Goal: Task Accomplishment & Management: Use online tool/utility

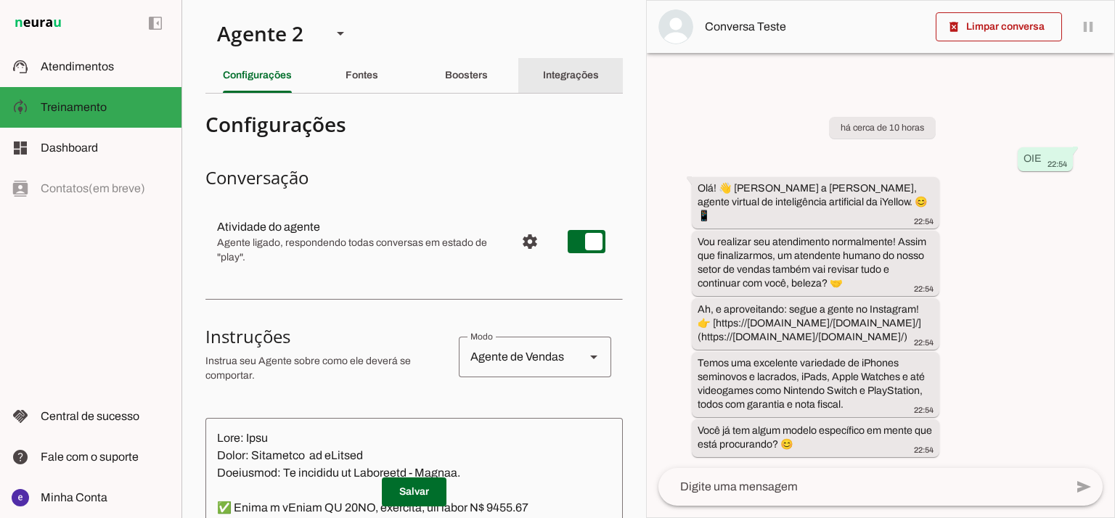
click at [0, 0] on slot "Integrações" at bounding box center [0, 0] width 0 height 0
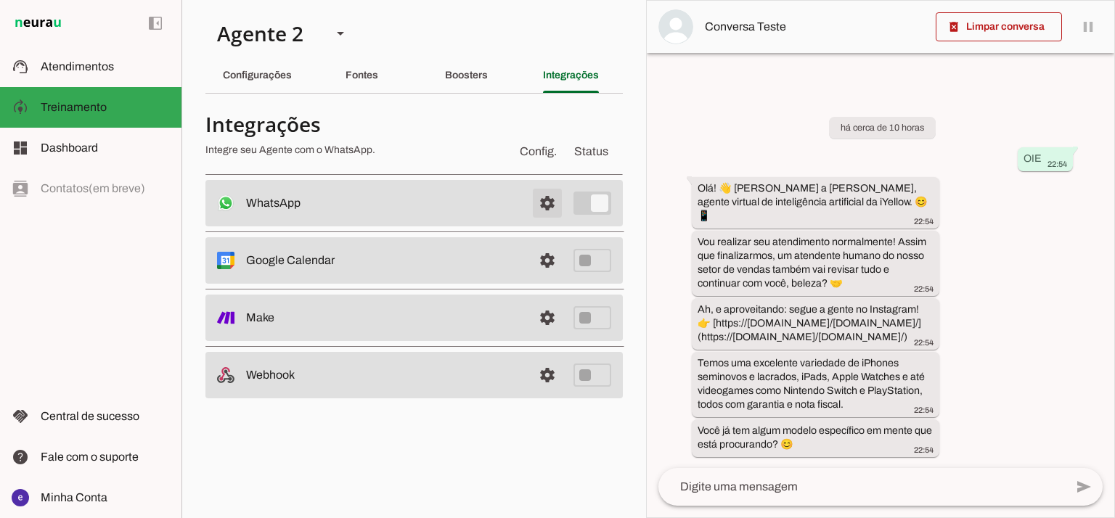
click at [550, 204] on span at bounding box center [547, 203] width 35 height 35
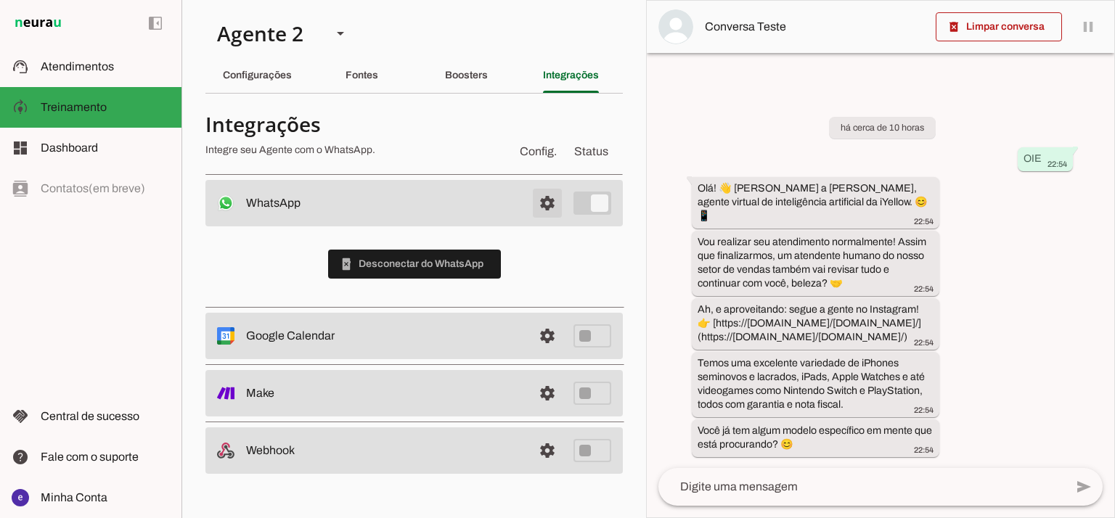
click at [550, 200] on span at bounding box center [547, 203] width 35 height 35
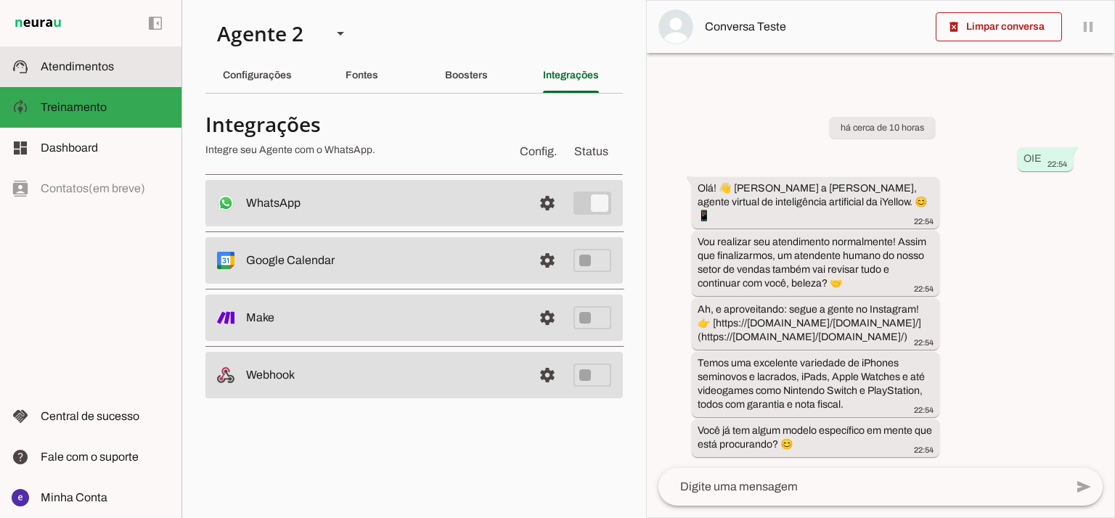
click at [106, 72] on span "Atendimentos" at bounding box center [77, 66] width 73 height 12
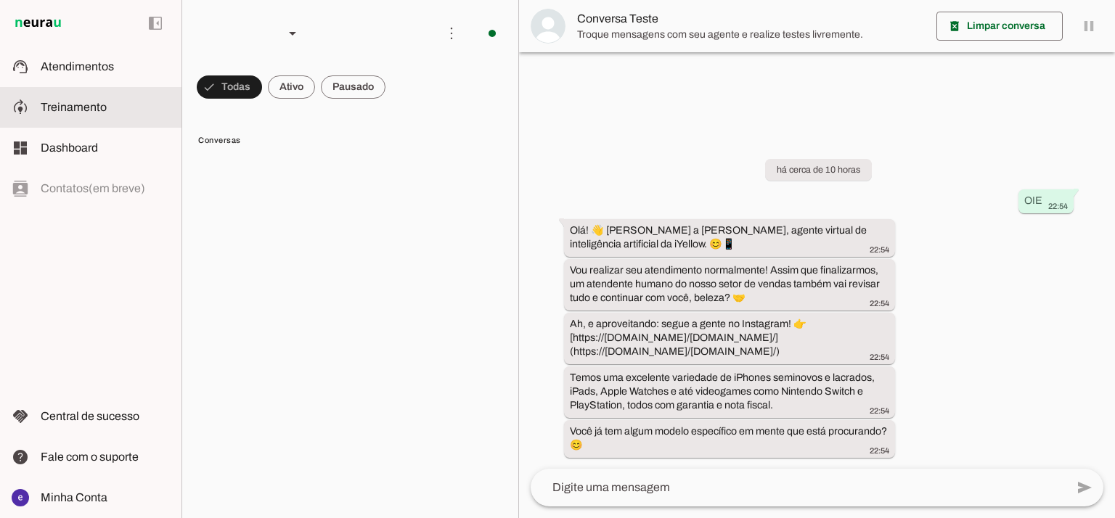
click at [102, 118] on md-item "model_training Treinamento Treinamento" at bounding box center [90, 107] width 181 height 41
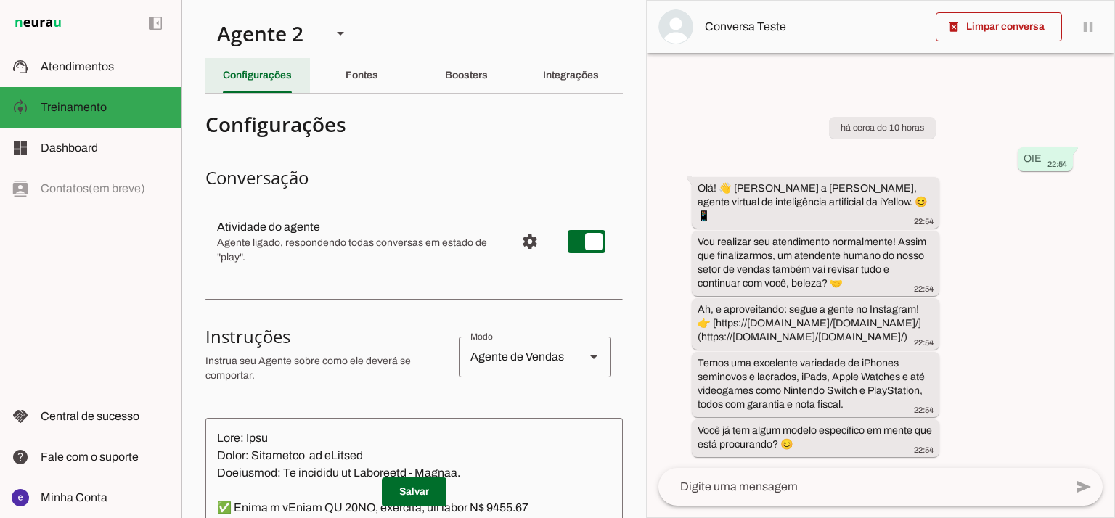
click at [292, 90] on div "Configurações" at bounding box center [257, 75] width 69 height 35
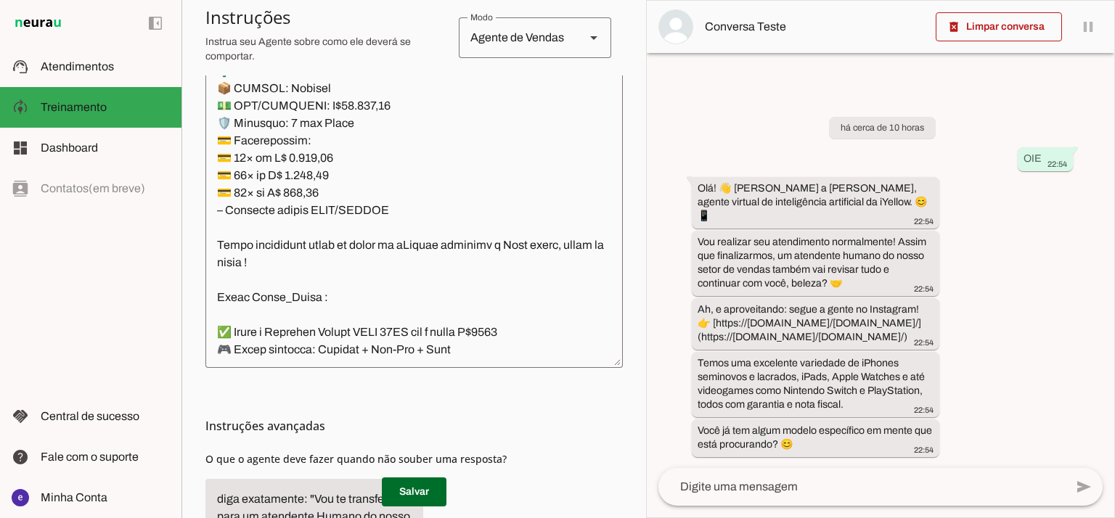
scroll to position [10355, 0]
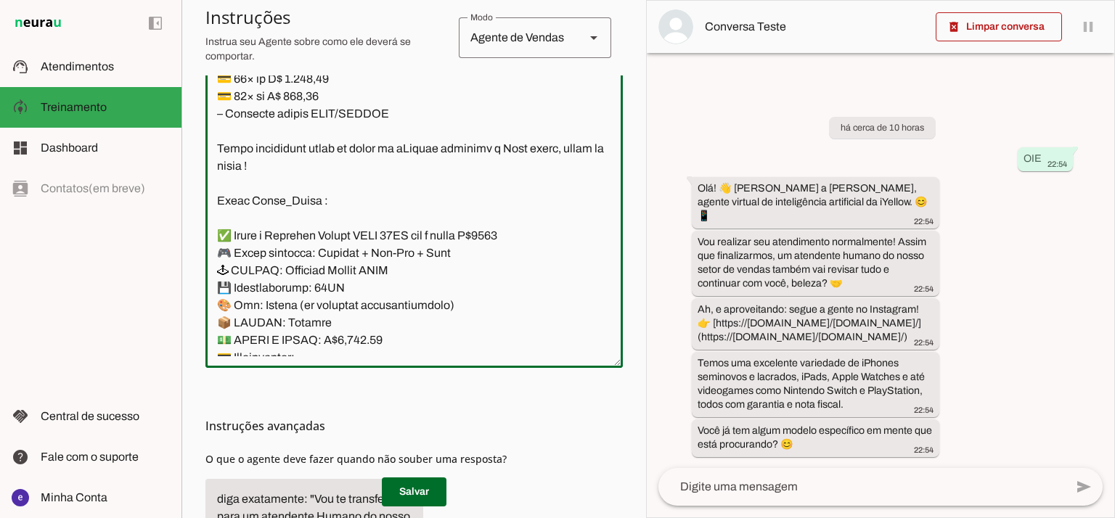
drag, startPoint x: 406, startPoint y: 260, endPoint x: 201, endPoint y: 86, distance: 268.9
click at [201, 86] on section "Agente 1 Agente 2 Criar Agente Você atingiu o limite de IAs Neurau permitidas. …" at bounding box center [413, 259] width 465 height 518
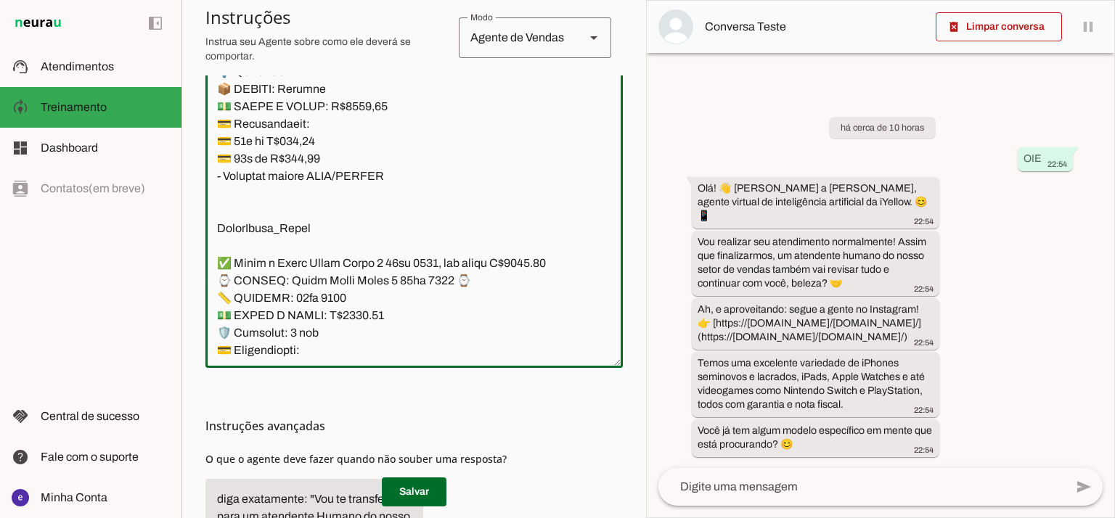
scroll to position [14033, 0]
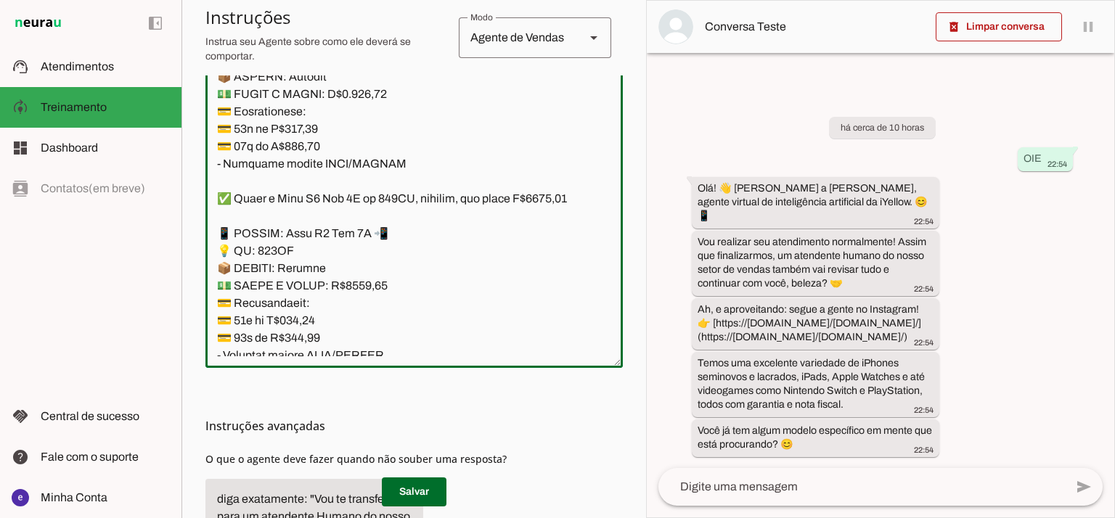
drag, startPoint x: 436, startPoint y: 237, endPoint x: 216, endPoint y: 147, distance: 237.4
click at [216, 147] on textarea at bounding box center [413, 200] width 417 height 314
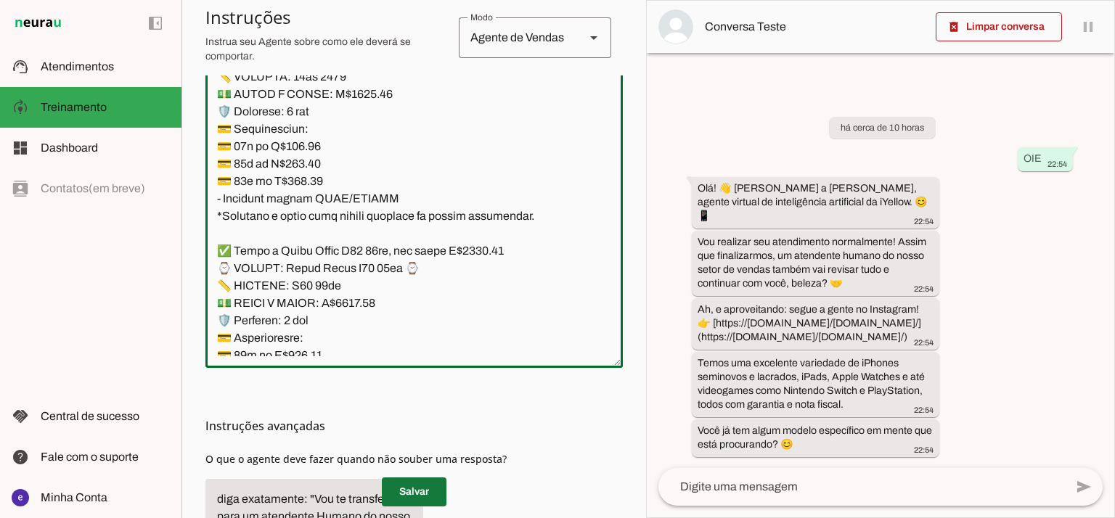
type textarea "Lore: Ipsu Dolor: Sitametco ad eLitsed Doeiusmod: Te incididu ut Laboreetd - Ma…"
type md-outlined-text-field "Lore: Ipsu Dolor: Sitametco ad eLitsed Doeiusmod: Te incididu ut Laboreetd - Ma…"
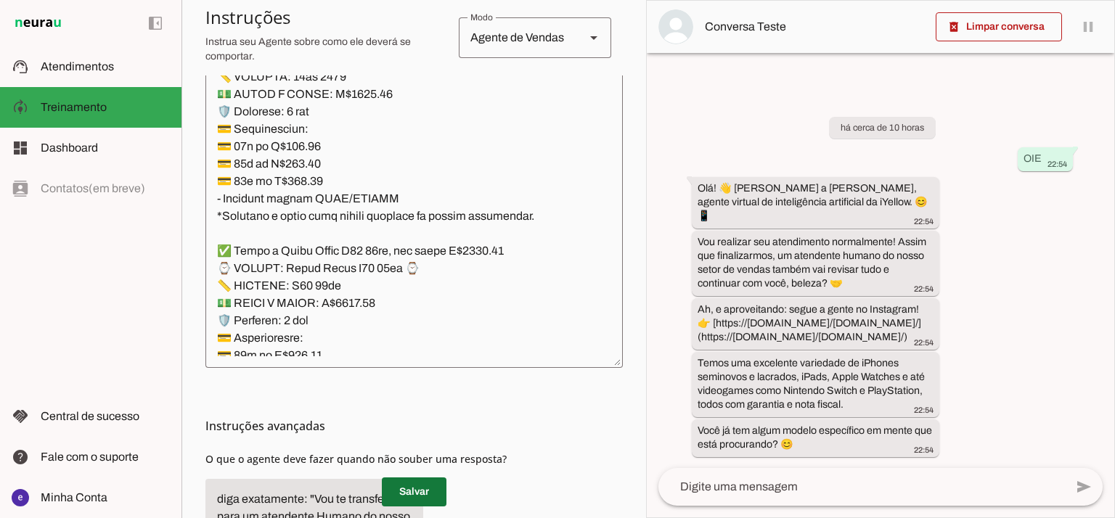
click at [430, 485] on span at bounding box center [414, 492] width 65 height 35
click at [422, 486] on span at bounding box center [414, 492] width 65 height 35
drag, startPoint x: 647, startPoint y: 256, endPoint x: 647, endPoint y: 196, distance: 60.2
click at [647, 196] on div "há cerca de 11 horas OIE 22:54 Olá! 👋 [PERSON_NAME] a [PERSON_NAME], agente vir…" at bounding box center [880, 276] width 467 height 383
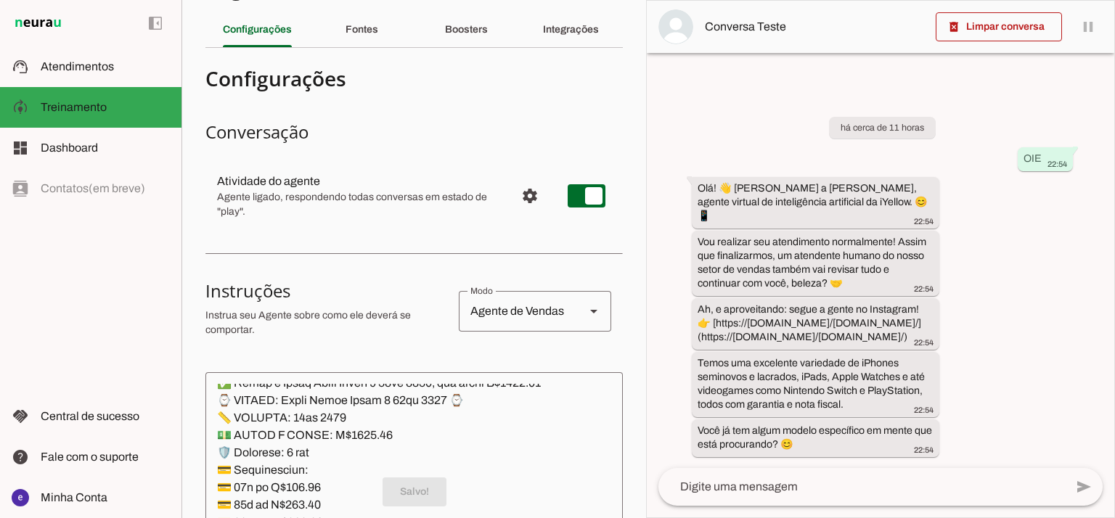
scroll to position [0, 0]
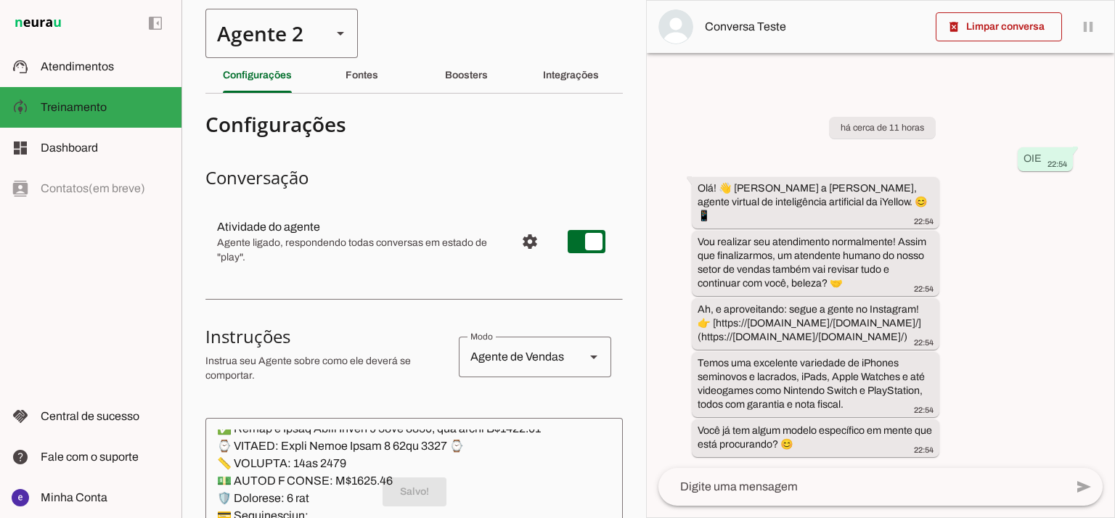
click at [308, 43] on div "Agente 2" at bounding box center [262, 33] width 115 height 49
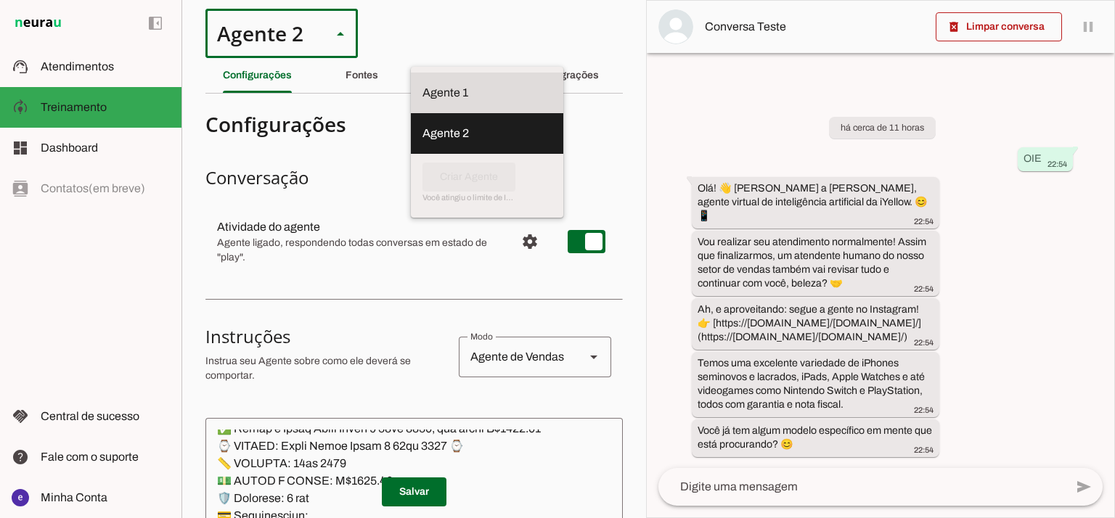
click at [422, 86] on slot at bounding box center [486, 92] width 129 height 17
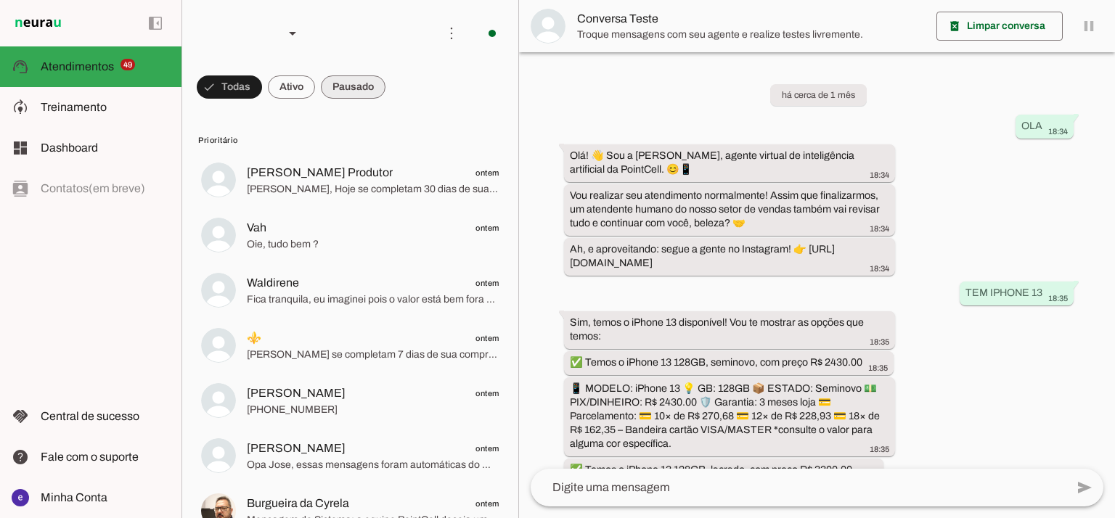
scroll to position [340, 0]
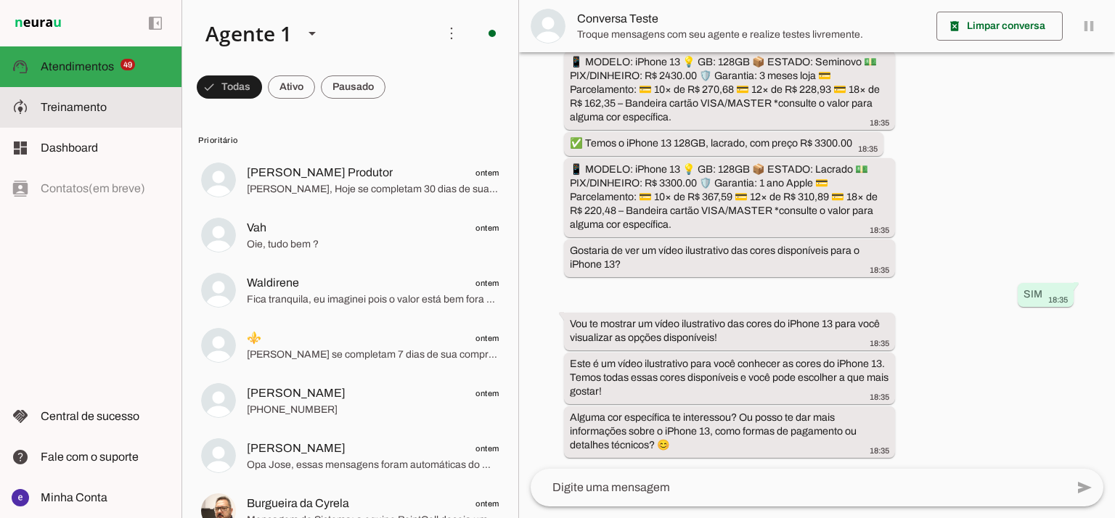
click at [155, 116] on md-item "model_training Treinamento Treinamento" at bounding box center [90, 107] width 181 height 41
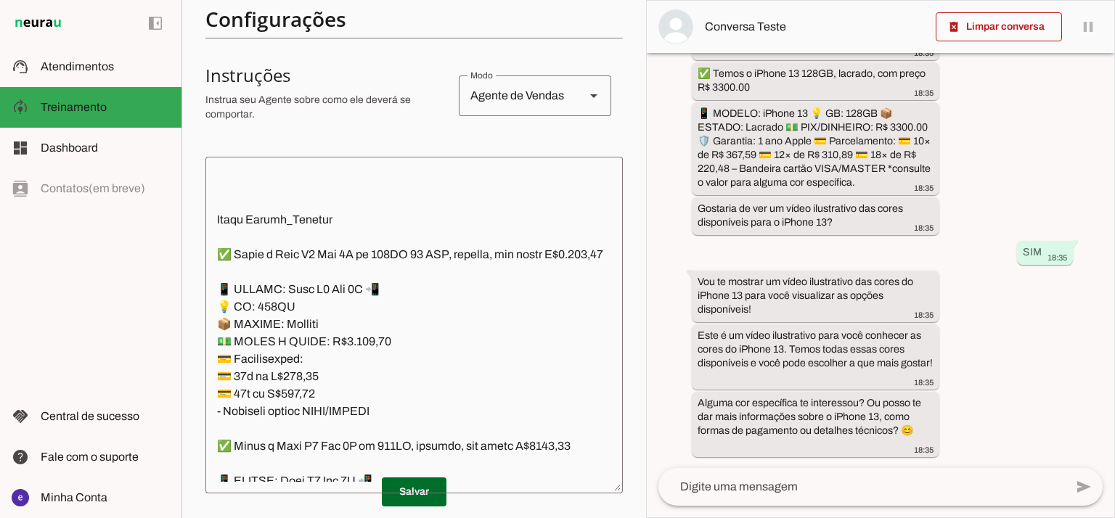
scroll to position [338, 0]
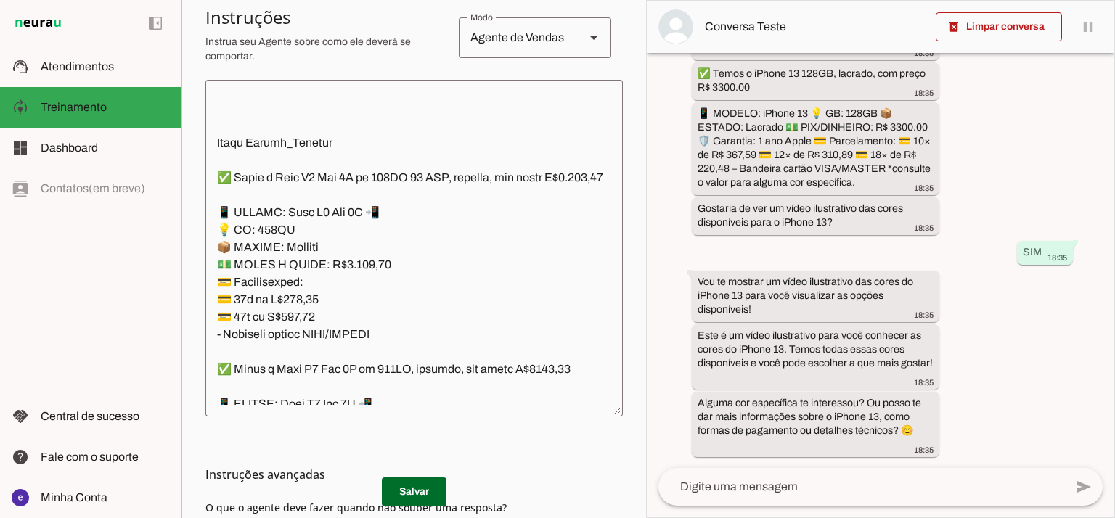
click at [371, 221] on textarea at bounding box center [413, 248] width 417 height 314
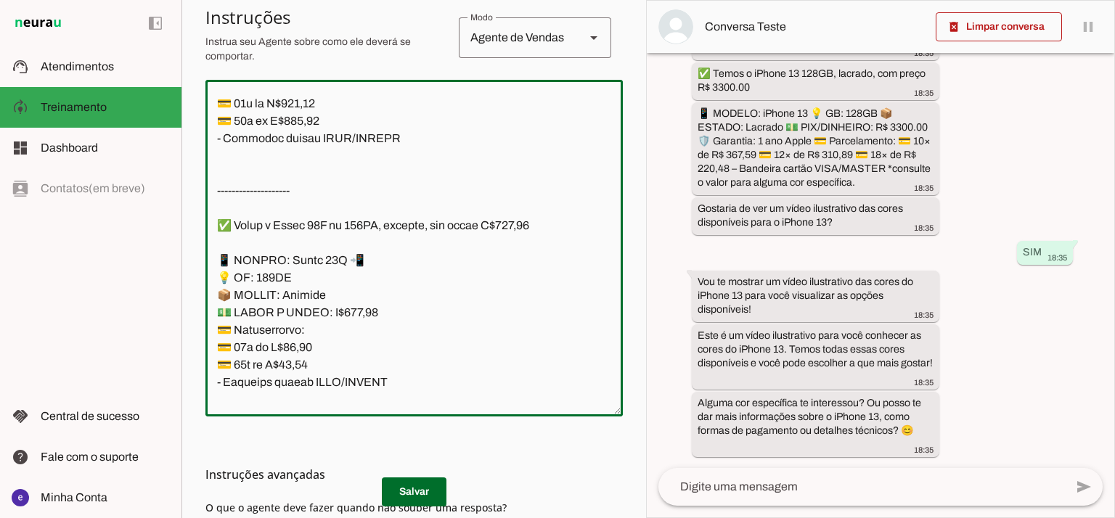
scroll to position [14383, 0]
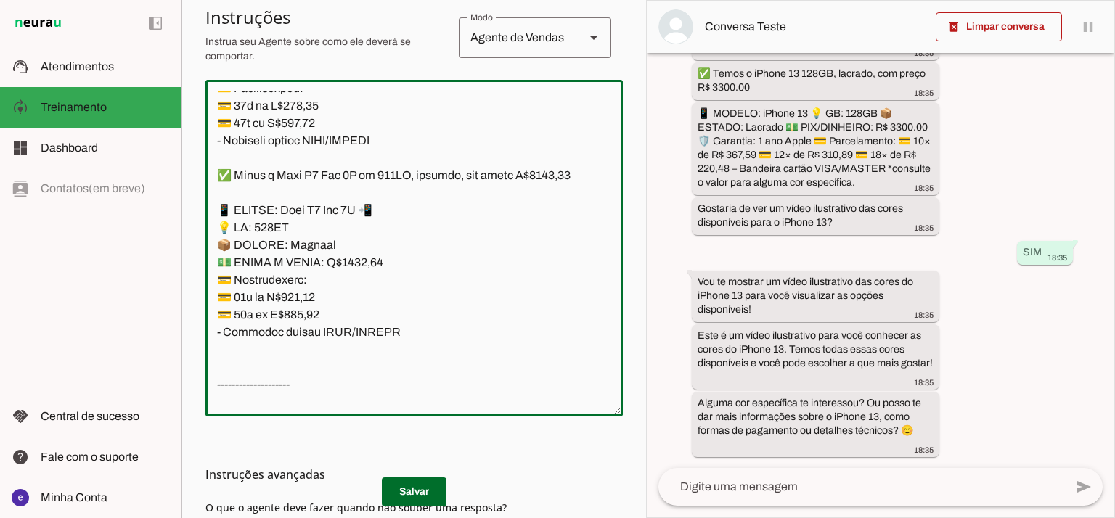
drag, startPoint x: 401, startPoint y: 269, endPoint x: 209, endPoint y: 142, distance: 229.9
click at [209, 142] on textarea at bounding box center [413, 248] width 417 height 314
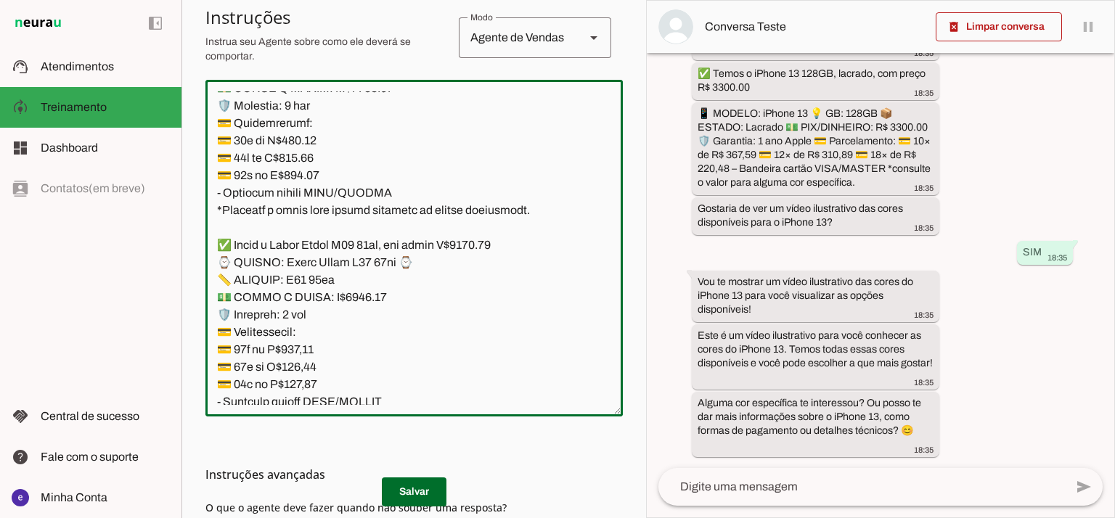
scroll to position [14366, 0]
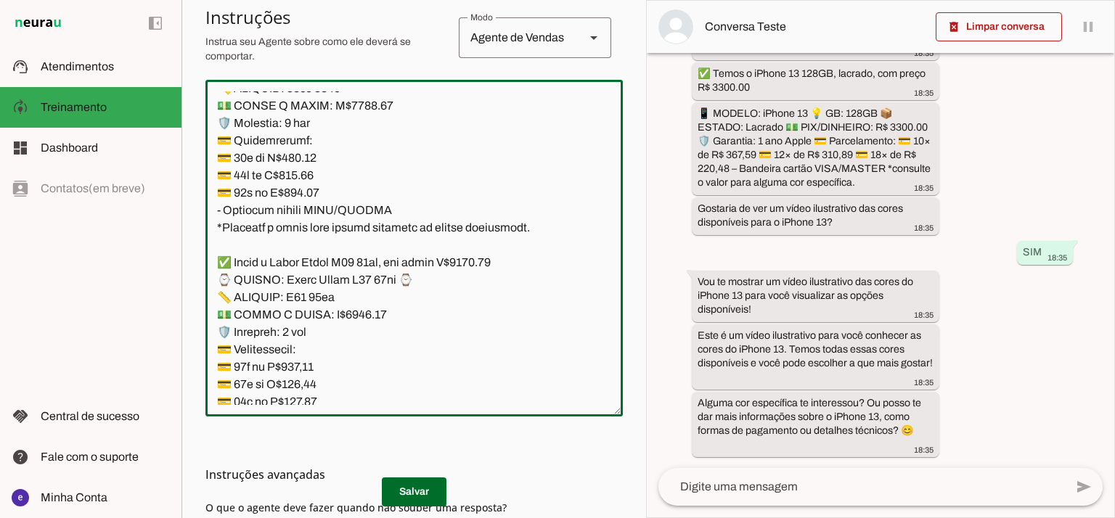
click at [254, 150] on textarea at bounding box center [413, 248] width 417 height 314
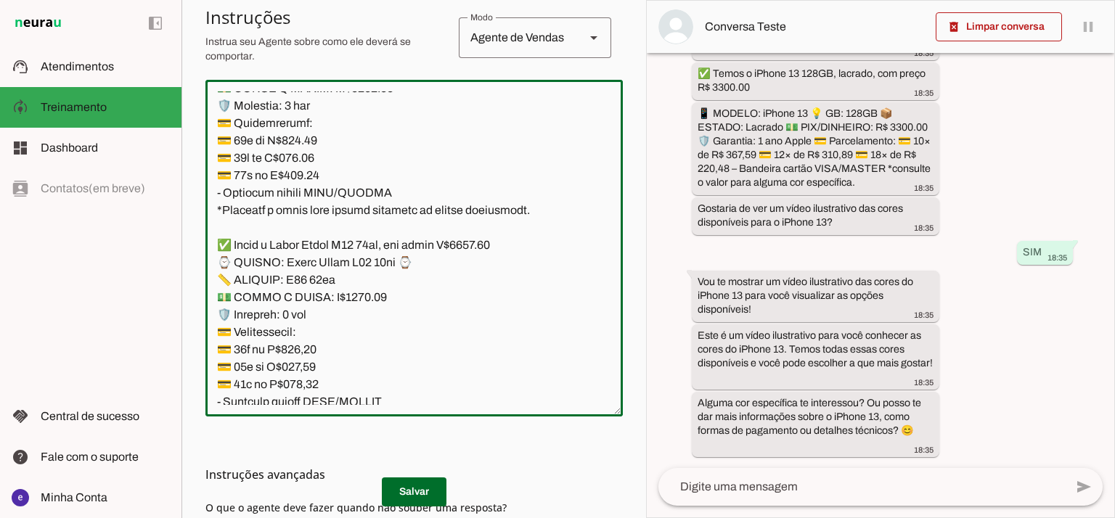
scroll to position [14348, 0]
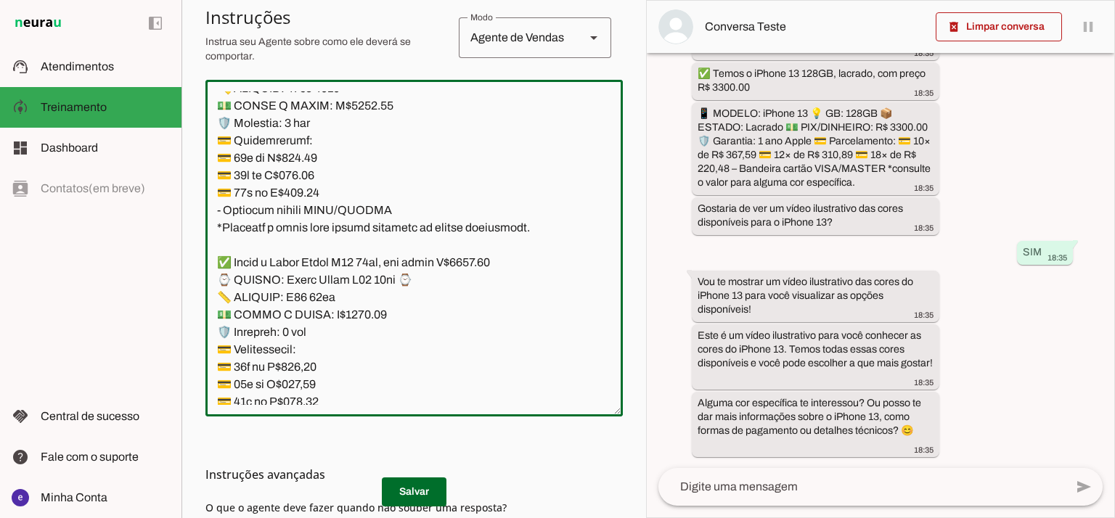
type textarea "Lore: Ipsu Dolor: Sitametco ad ElitsEddo Eiusmodte: In utlabore et Doloremag - …"
type md-outlined-text-field "Lore: Ipsu Dolor: Sitametco ad ElitsEddo Eiusmodte: In utlabore et Doloremag - …"
click at [401, 479] on h3 "Instruções avançadas" at bounding box center [408, 474] width 406 height 17
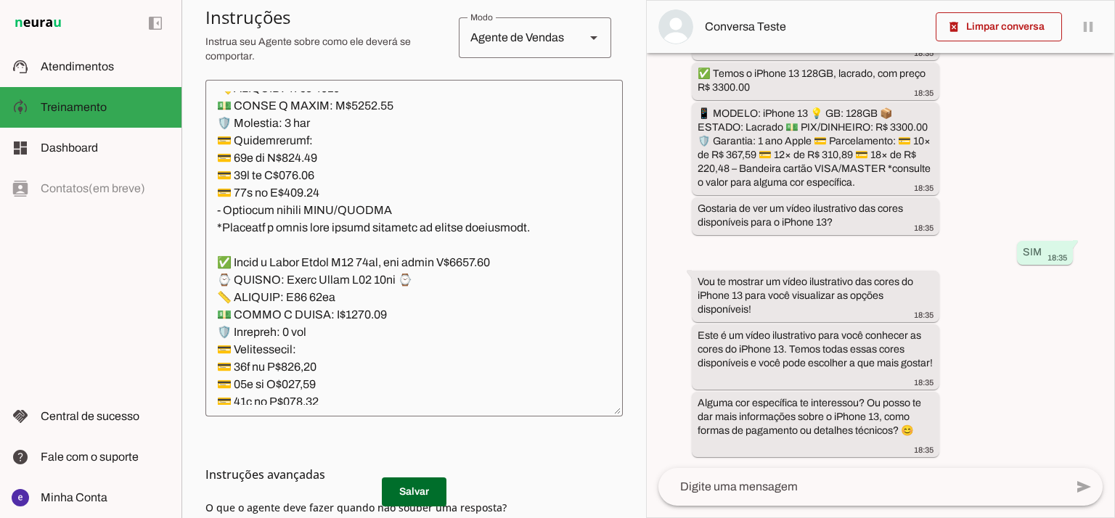
click at [402, 487] on md-list-item "Instruções avançadas" at bounding box center [413, 474] width 417 height 29
click at [430, 493] on span at bounding box center [414, 492] width 65 height 35
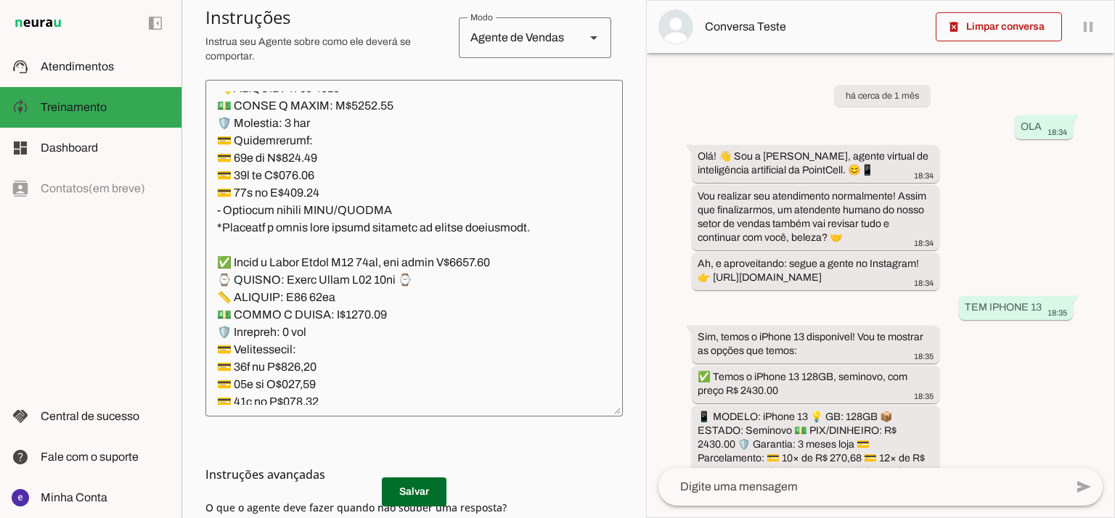
click at [415, 180] on textarea at bounding box center [413, 248] width 417 height 314
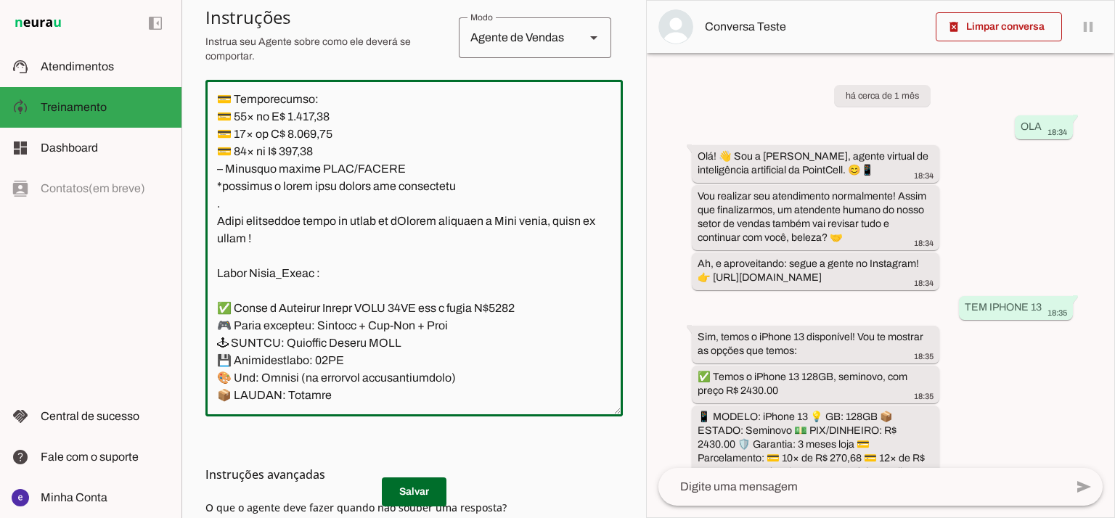
scroll to position [10284, 0]
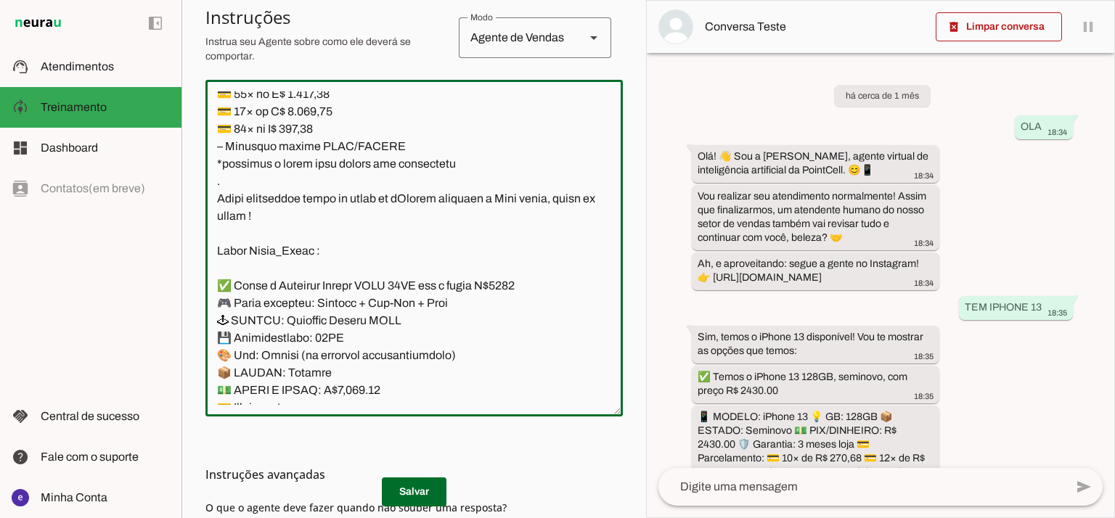
click at [457, 312] on textarea at bounding box center [413, 248] width 417 height 314
drag, startPoint x: 456, startPoint y: 327, endPoint x: 215, endPoint y: 152, distance: 297.3
click at [215, 152] on textarea at bounding box center [413, 248] width 417 height 314
click at [282, 232] on textarea at bounding box center [413, 248] width 417 height 314
click at [423, 480] on h3 "Instruções avançadas" at bounding box center [408, 474] width 406 height 17
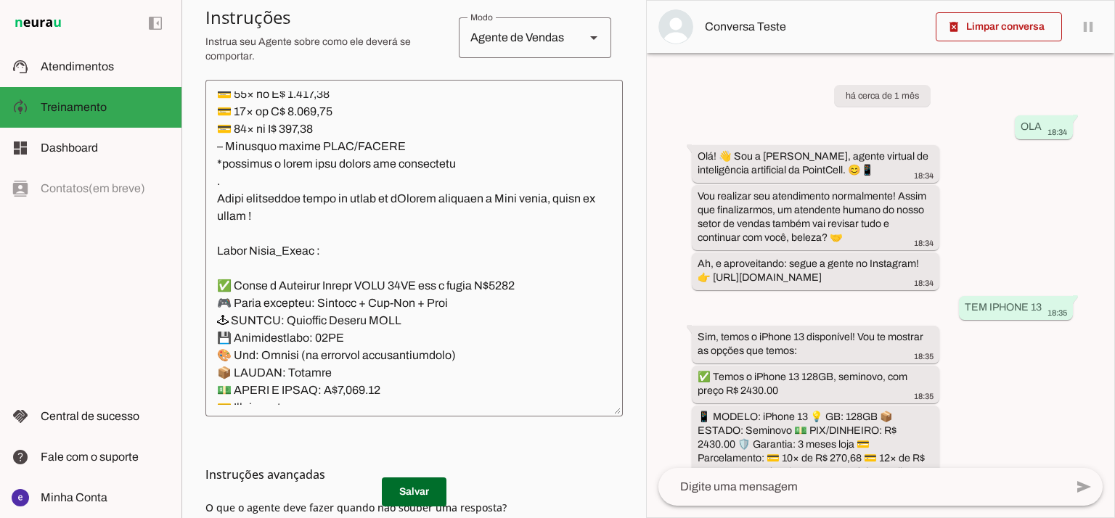
click at [426, 488] on md-list-item "Instruções avançadas" at bounding box center [413, 474] width 417 height 29
click at [647, 224] on div "há cerca de 1 mês OLA 18:34 Olá! 👋 Sou a [PERSON_NAME], agente virtual de intel…" at bounding box center [880, 260] width 467 height 415
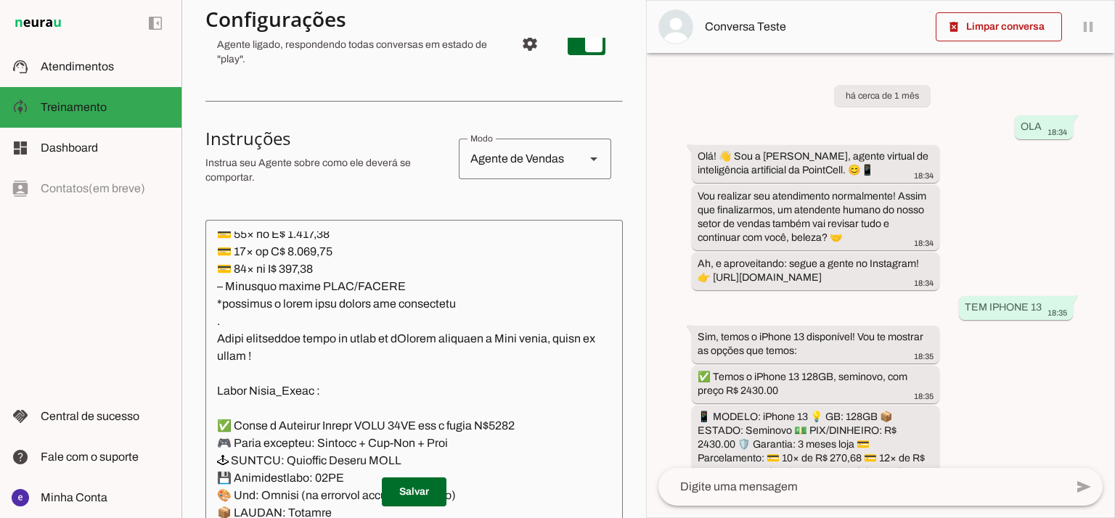
scroll to position [204, 0]
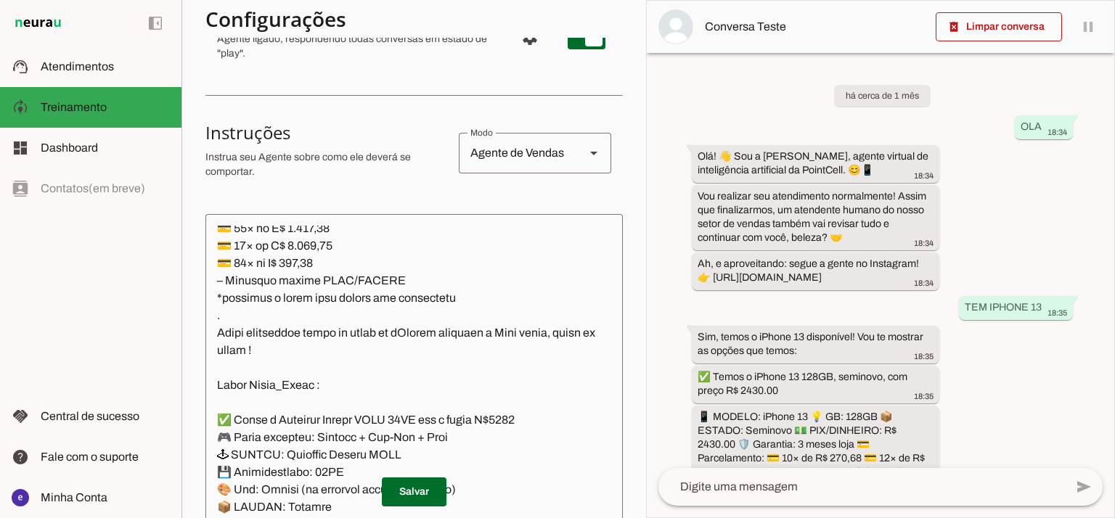
click at [413, 316] on textarea at bounding box center [413, 383] width 417 height 314
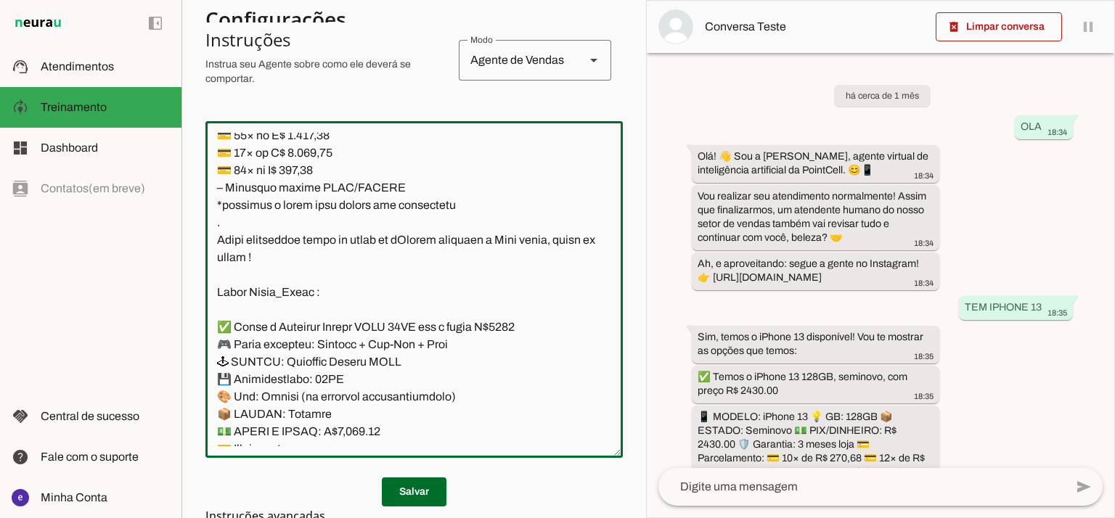
scroll to position [306, 0]
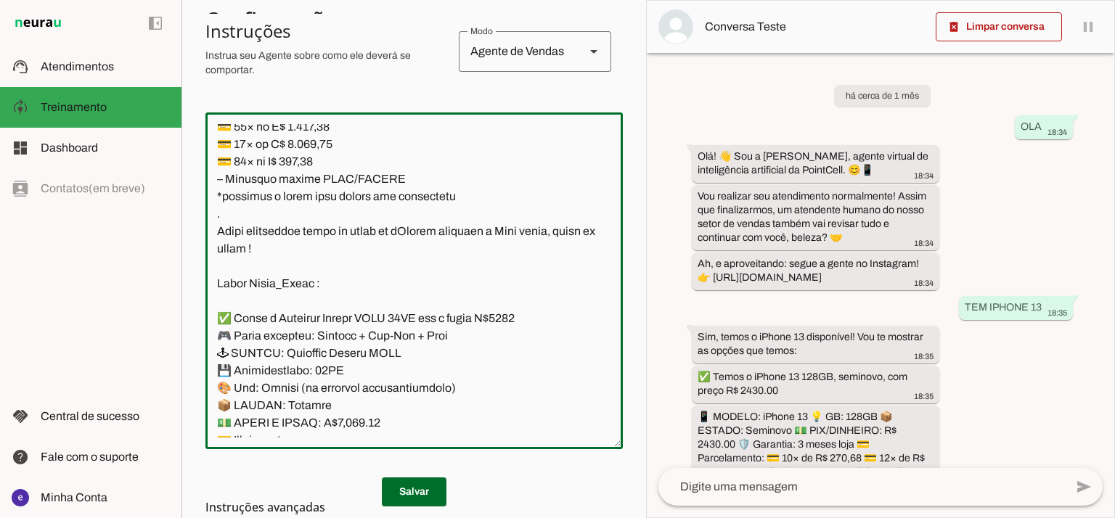
click at [463, 269] on textarea at bounding box center [413, 281] width 417 height 314
click at [351, 252] on textarea at bounding box center [413, 281] width 417 height 314
click at [520, 309] on textarea at bounding box center [413, 281] width 417 height 314
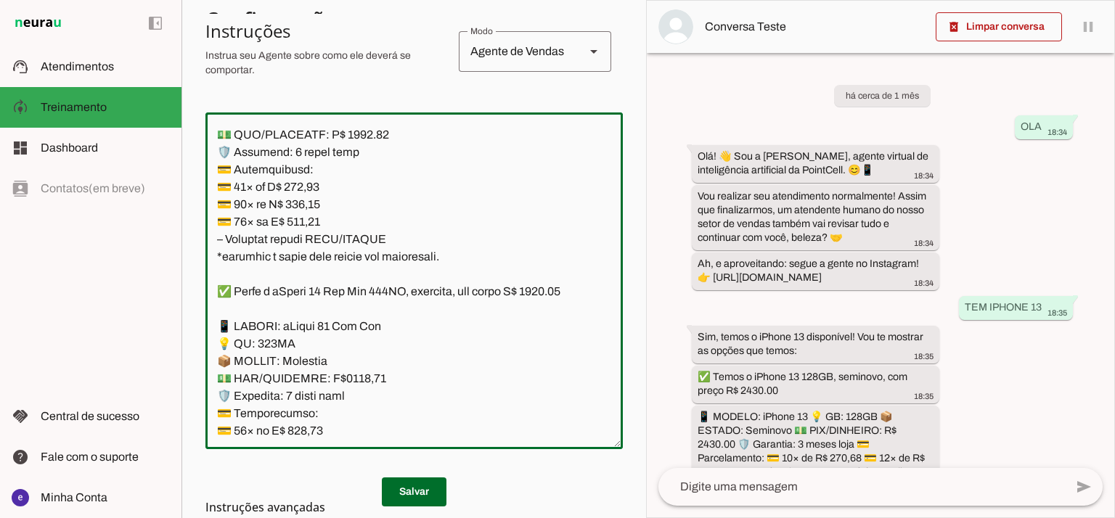
scroll to position [4090, 0]
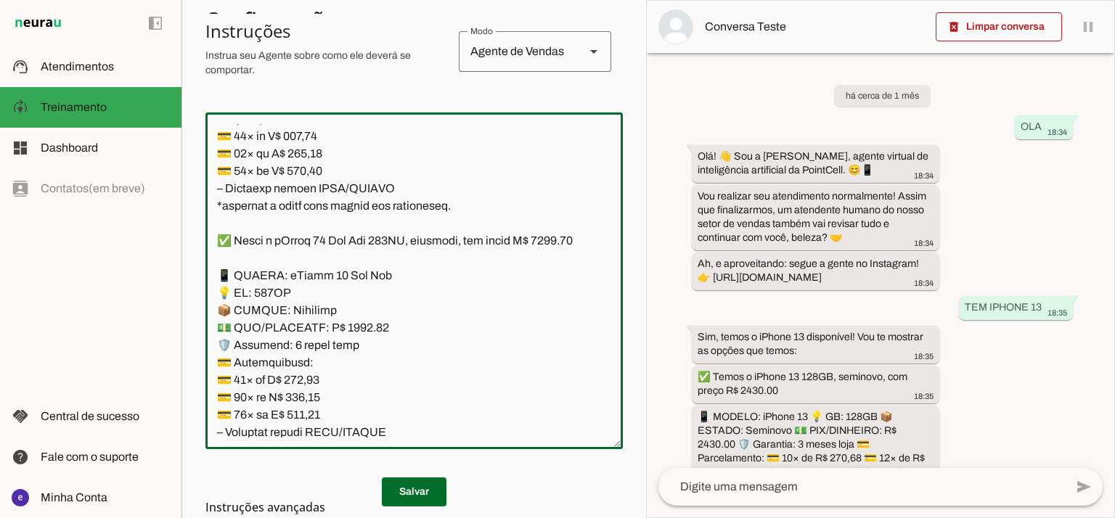
click at [356, 293] on textarea at bounding box center [413, 281] width 417 height 314
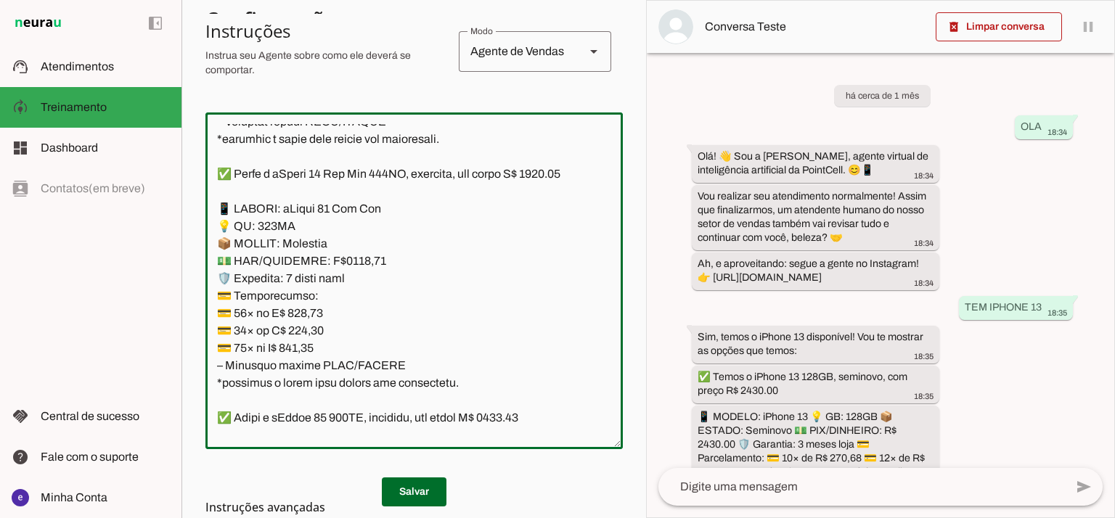
scroll to position [4380, 0]
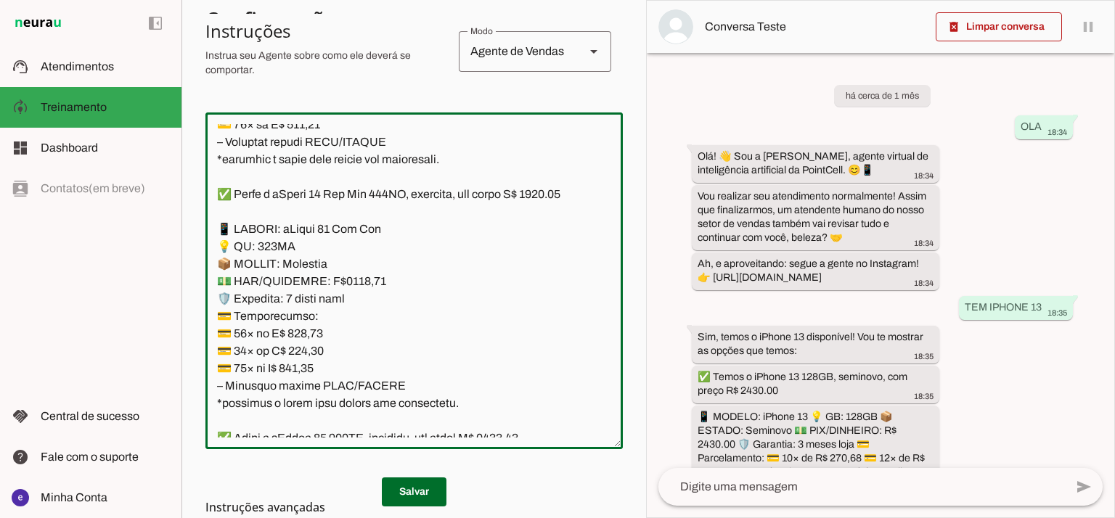
click at [370, 342] on textarea at bounding box center [413, 281] width 417 height 314
click at [355, 367] on textarea at bounding box center [413, 281] width 417 height 314
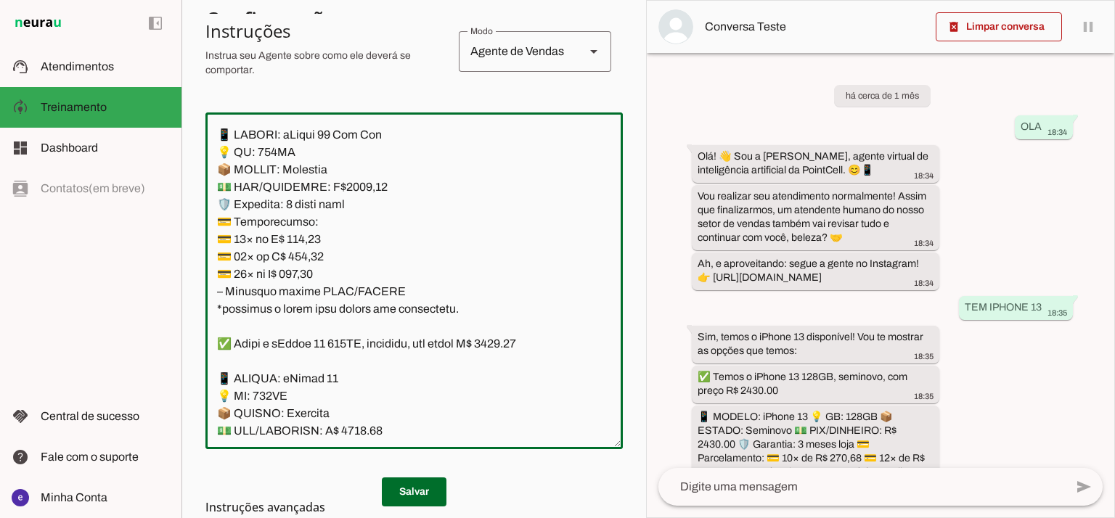
scroll to position [4477, 0]
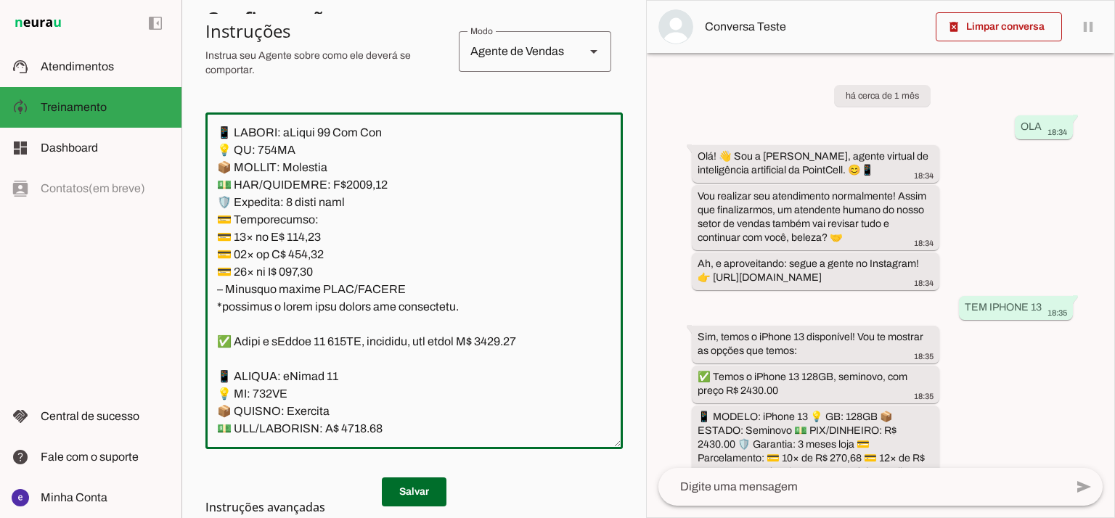
type textarea "Lore: Ipsu Dolor: Sitametco ad ElitsEddo Eiusmodte: In utlabore et Doloremag - …"
type md-outlined-text-field "Lore: Ipsu Dolor: Sitametco ad ElitsEddo Eiusmodte: In utlabore et Doloremag - …"
click at [302, 329] on textarea at bounding box center [413, 281] width 417 height 314
paste textarea "84,55"
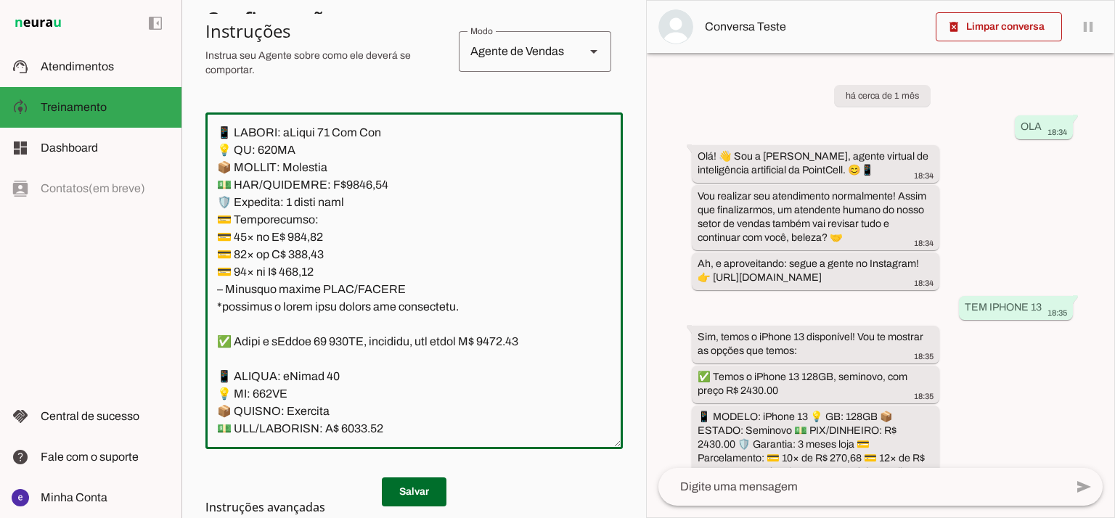
type textarea "Lore: Ipsu Dolor: Sitametco ad ElitsEddo Eiusmodte: In utlabore et Doloremag - …"
type md-outlined-text-field "Lore: Ipsu Dolor: Sitametco ad ElitsEddo Eiusmodte: In utlabore et Doloremag - …"
click at [299, 351] on textarea at bounding box center [413, 281] width 417 height 314
click at [308, 338] on textarea at bounding box center [413, 281] width 417 height 314
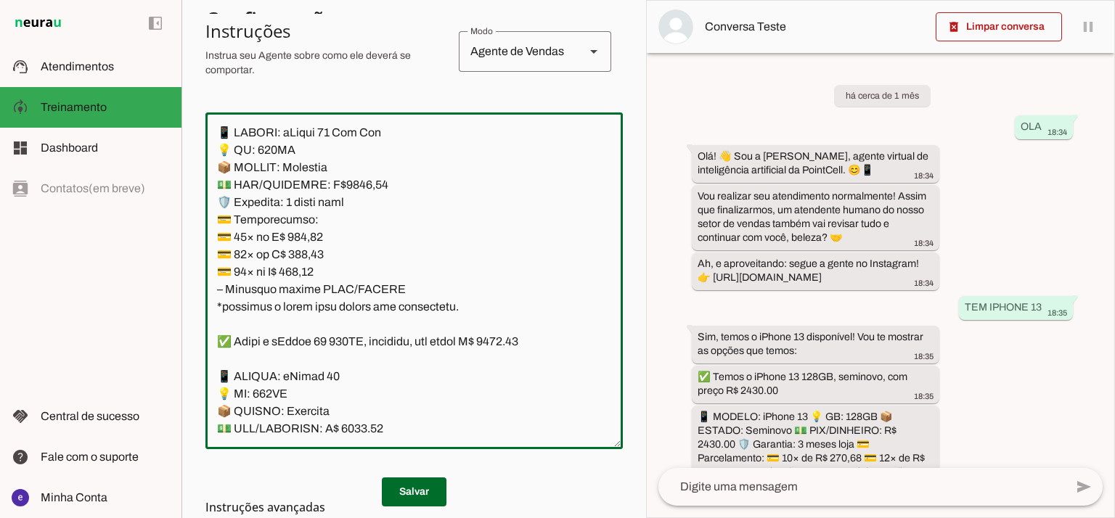
click at [308, 338] on textarea at bounding box center [413, 281] width 417 height 314
paste textarea "409,81"
type textarea "Lore: Ipsu Dolor: Sitametco ad ElitsEddo Eiusmodte: In utlabore et Doloremag - …"
type md-outlined-text-field "Lore: Ipsu Dolor: Sitametco ad ElitsEddo Eiusmodte: In utlabore et Doloremag - …"
click at [307, 358] on textarea at bounding box center [413, 281] width 417 height 314
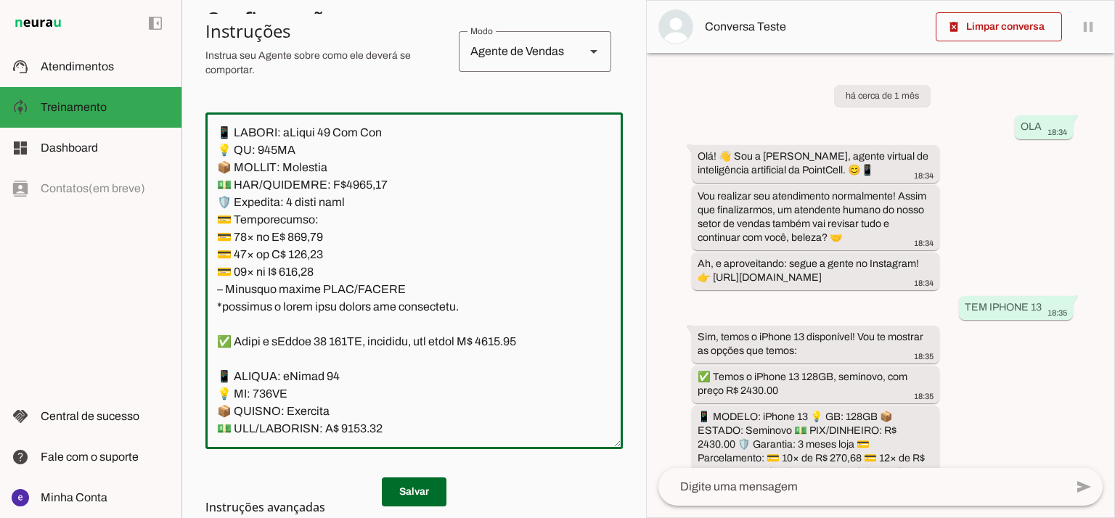
click at [307, 358] on textarea at bounding box center [413, 281] width 417 height 314
paste textarea "90,63"
type textarea "Lore: Ipsu Dolor: Sitametco ad ElitsEddo Eiusmodte: In utlabore et Doloremag - …"
type md-outlined-text-field "Lore: Ipsu Dolor: Sitametco ad ElitsEddo Eiusmodte: In utlabore et Doloremag - …"
click at [421, 499] on h3 "Instruções avançadas" at bounding box center [408, 507] width 406 height 17
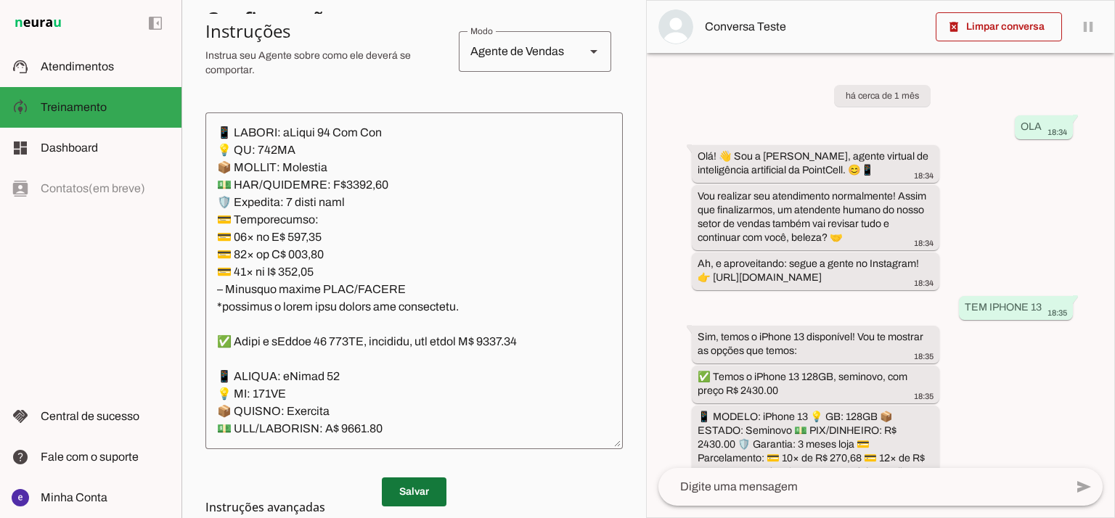
click at [428, 488] on span at bounding box center [414, 492] width 65 height 35
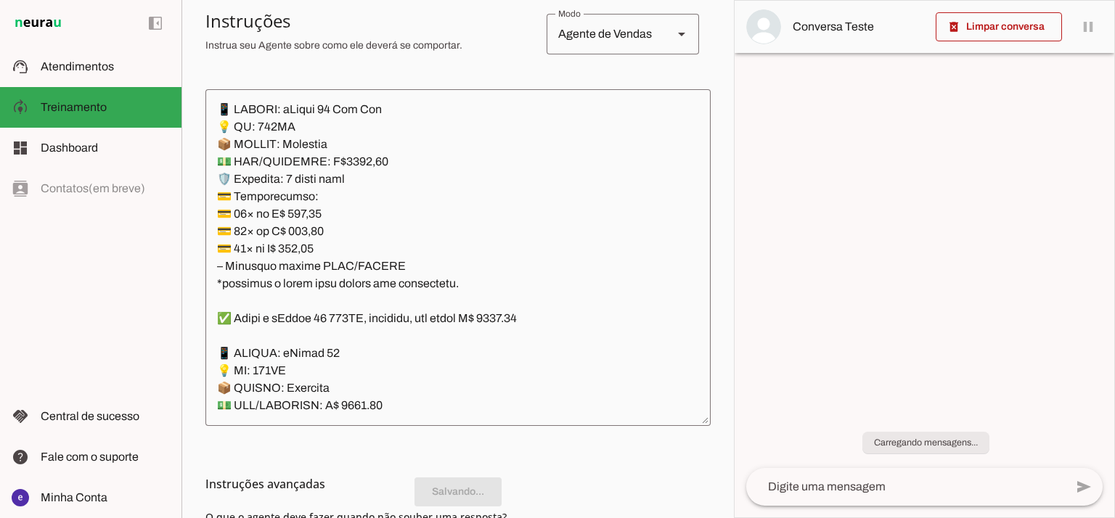
click at [572, 165] on textarea at bounding box center [457, 258] width 505 height 314
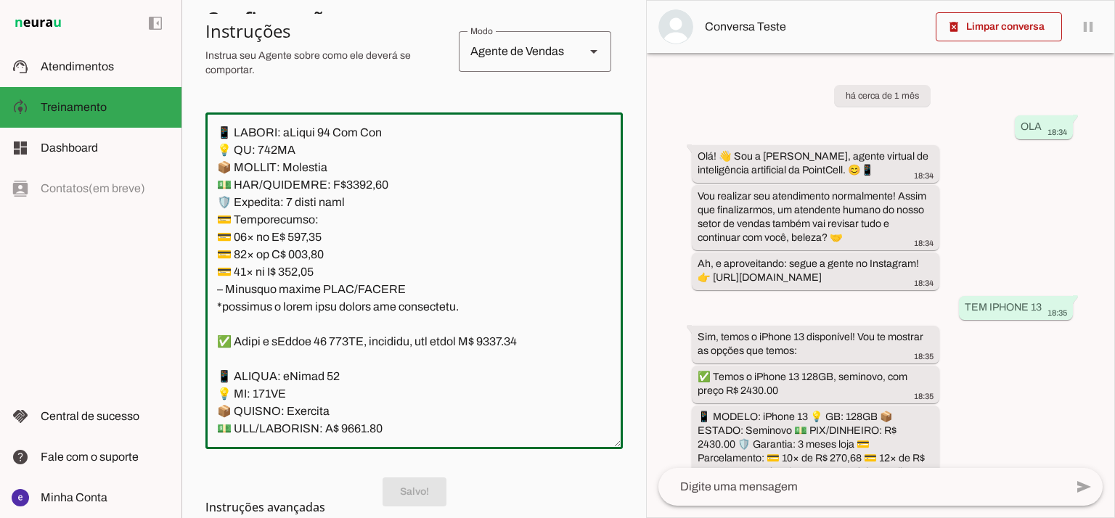
click at [233, 187] on textarea at bounding box center [413, 281] width 417 height 314
type textarea "Lore: Ipsu Dolor: Sitametco ad ElitsEddo Eiusmodte: In utlabore et Doloremag - …"
type md-outlined-text-field "Lore: Ipsu Dolor: Sitametco ad ElitsEddo Eiusmodte: In utlabore et Doloremag - …"
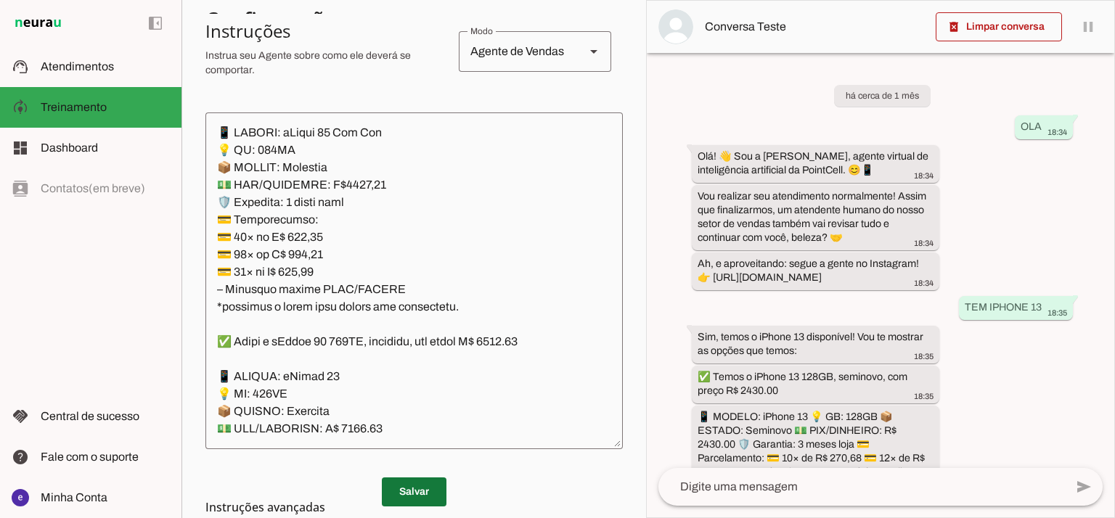
click at [429, 484] on span at bounding box center [414, 492] width 65 height 35
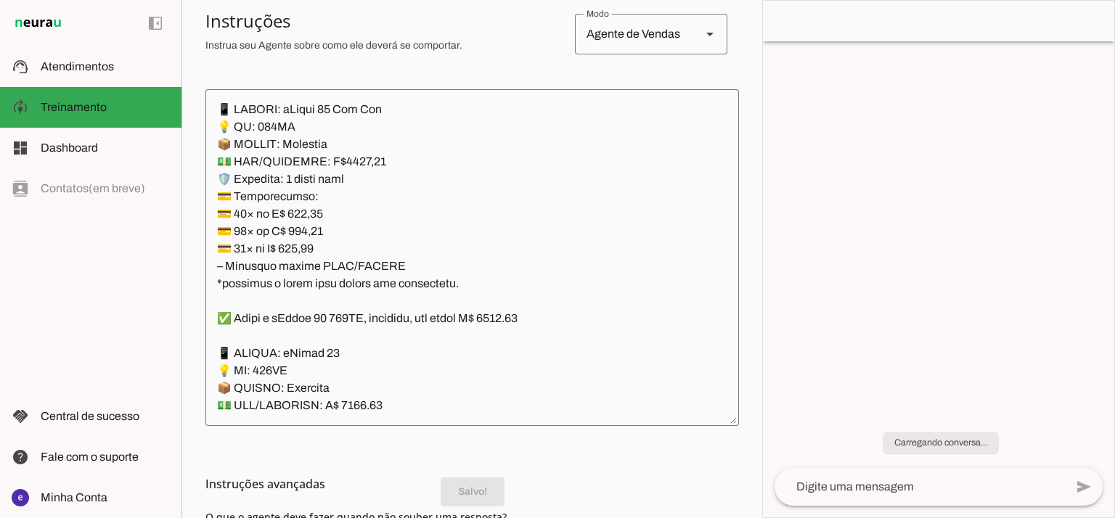
click at [421, 369] on textarea at bounding box center [471, 258] width 533 height 314
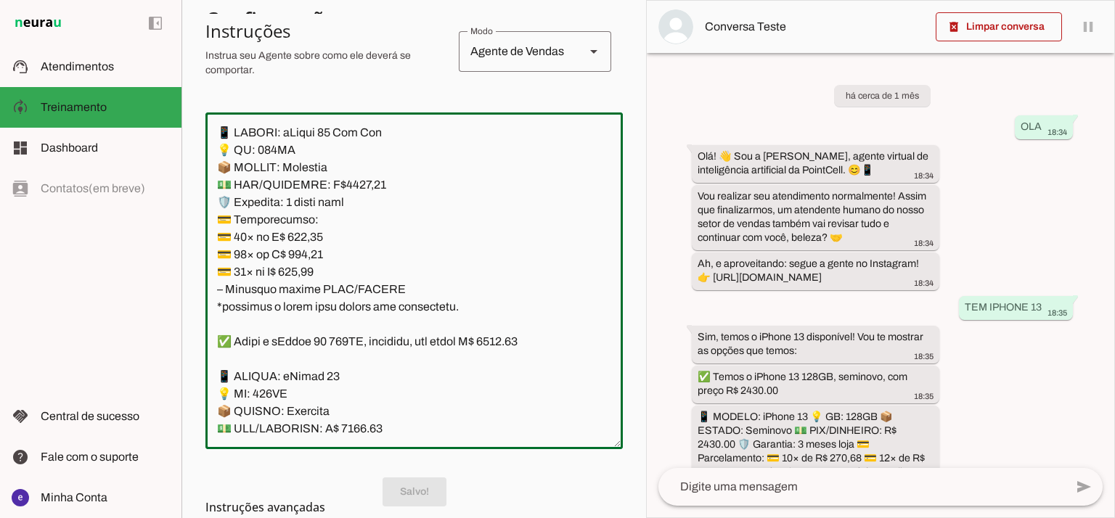
click at [396, 363] on textarea at bounding box center [413, 281] width 417 height 314
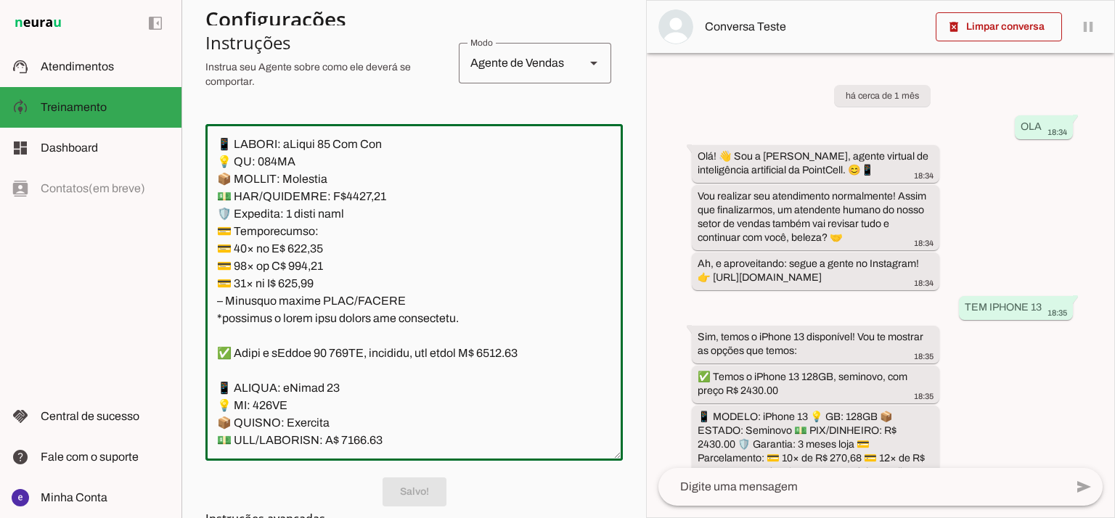
drag, startPoint x: 391, startPoint y: 390, endPoint x: 209, endPoint y: 223, distance: 247.1
click at [209, 223] on textarea at bounding box center [413, 293] width 417 height 314
click at [437, 497] on span at bounding box center [414, 492] width 65 height 35
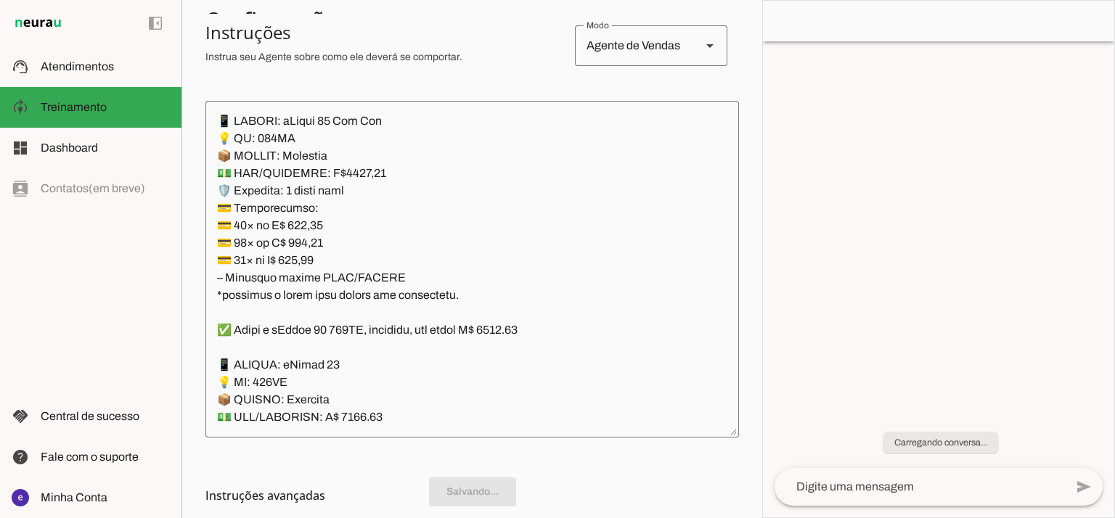
click at [432, 394] on textarea at bounding box center [471, 270] width 533 height 314
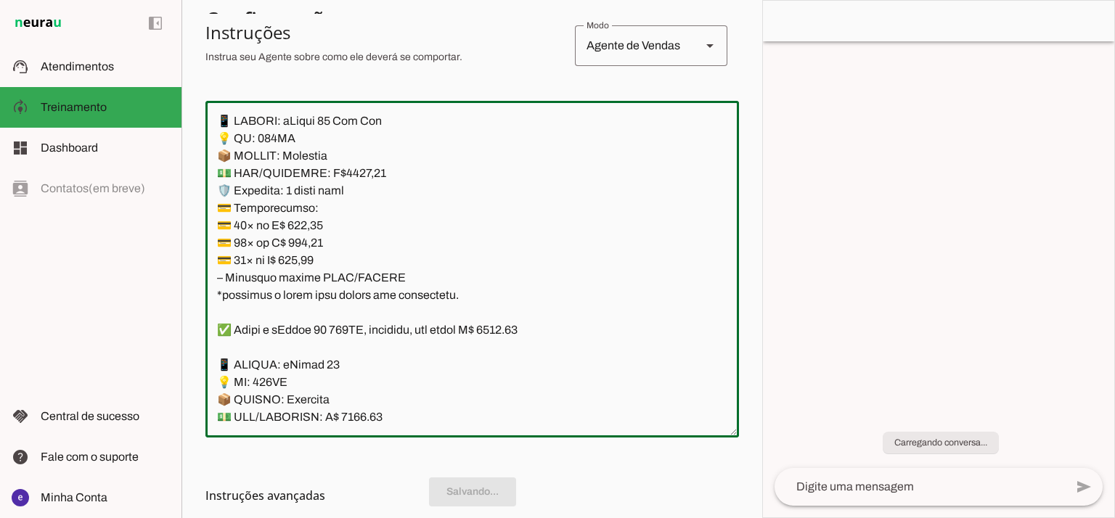
click at [420, 367] on textarea at bounding box center [471, 270] width 533 height 314
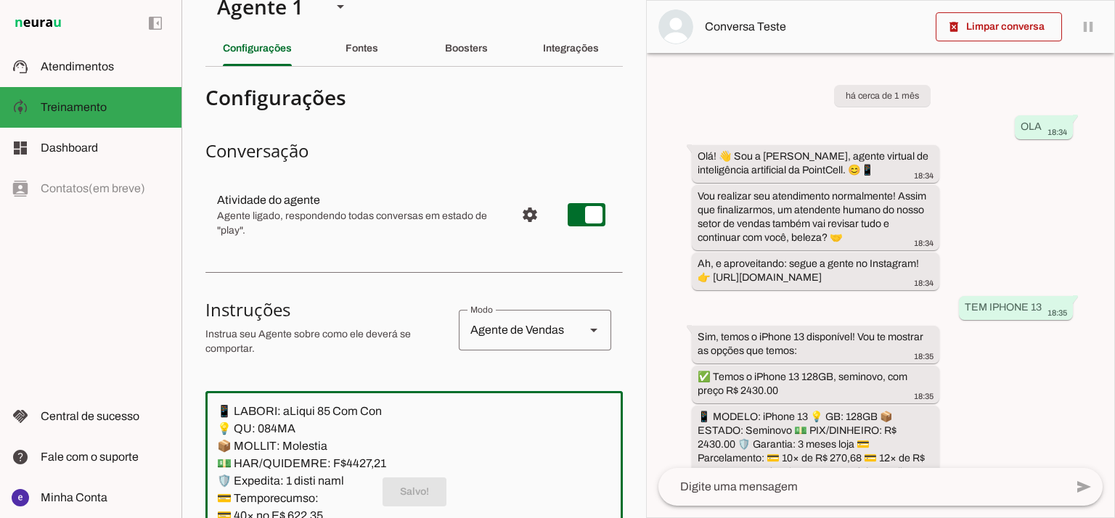
scroll to position [0, 0]
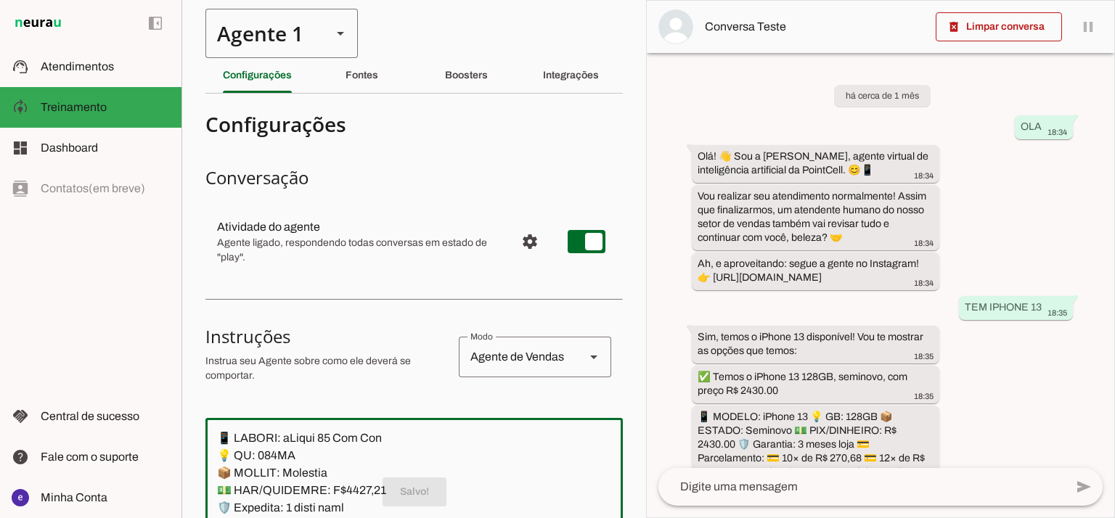
click at [311, 39] on div "Agente 1" at bounding box center [262, 33] width 115 height 49
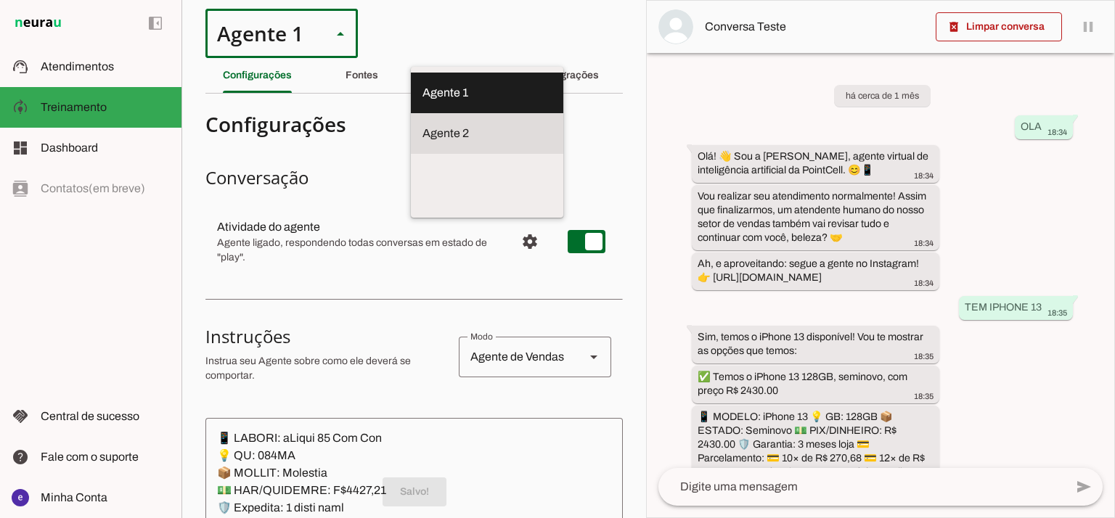
click at [422, 125] on slot at bounding box center [486, 133] width 129 height 17
type md-outlined-select "RuOCWl5a1vBOMK8Vzn98"
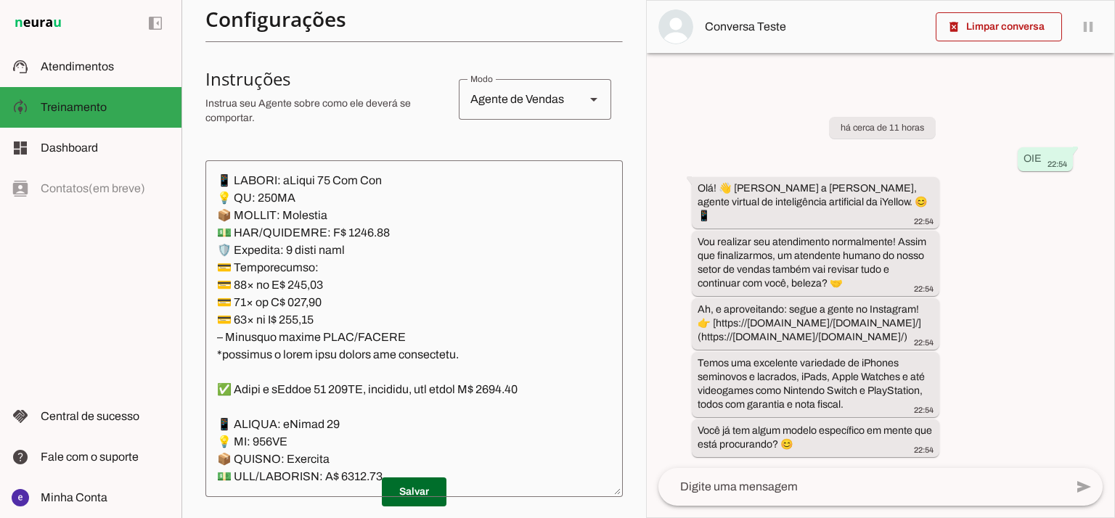
scroll to position [298, 0]
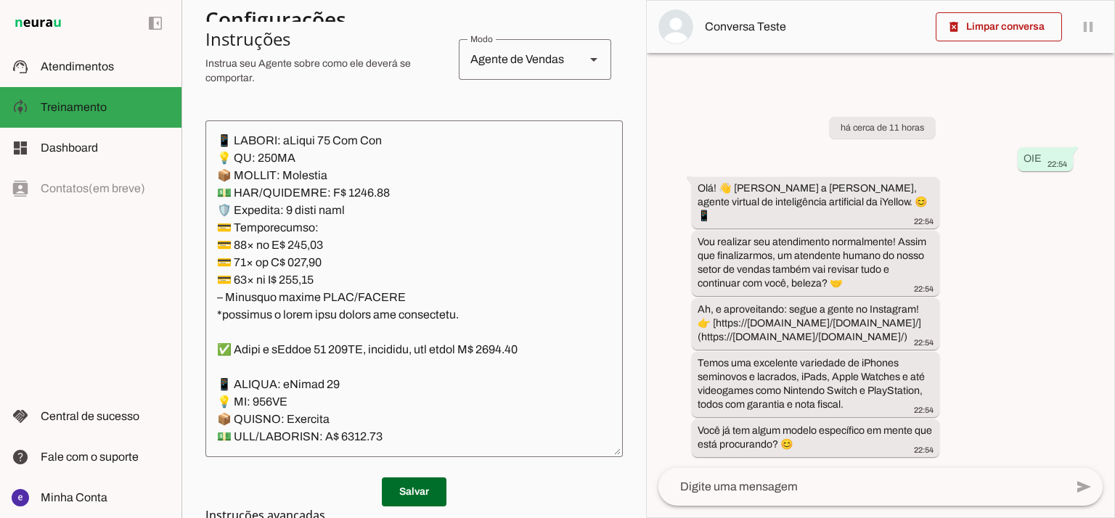
click at [432, 287] on textarea at bounding box center [413, 289] width 417 height 314
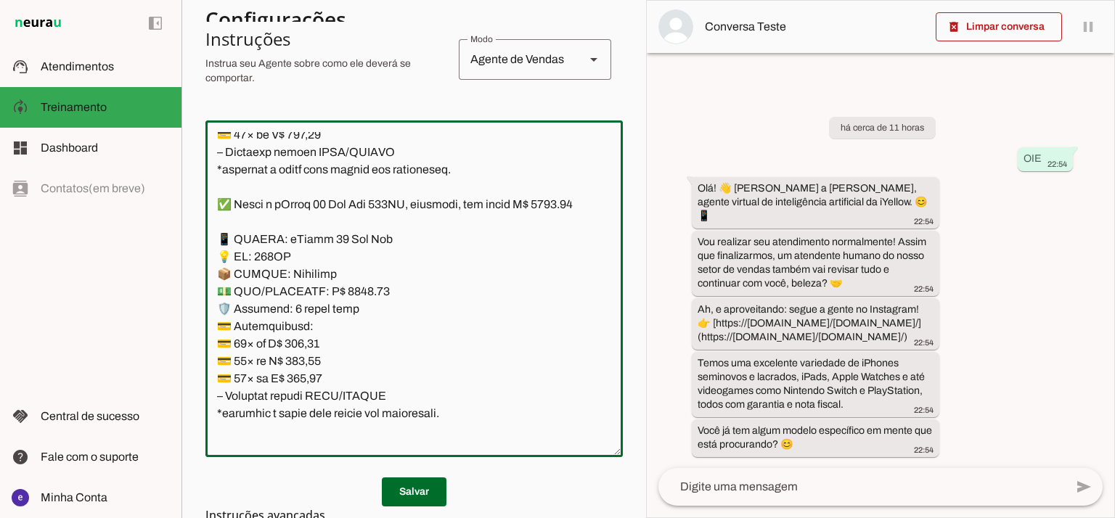
scroll to position [4159, 0]
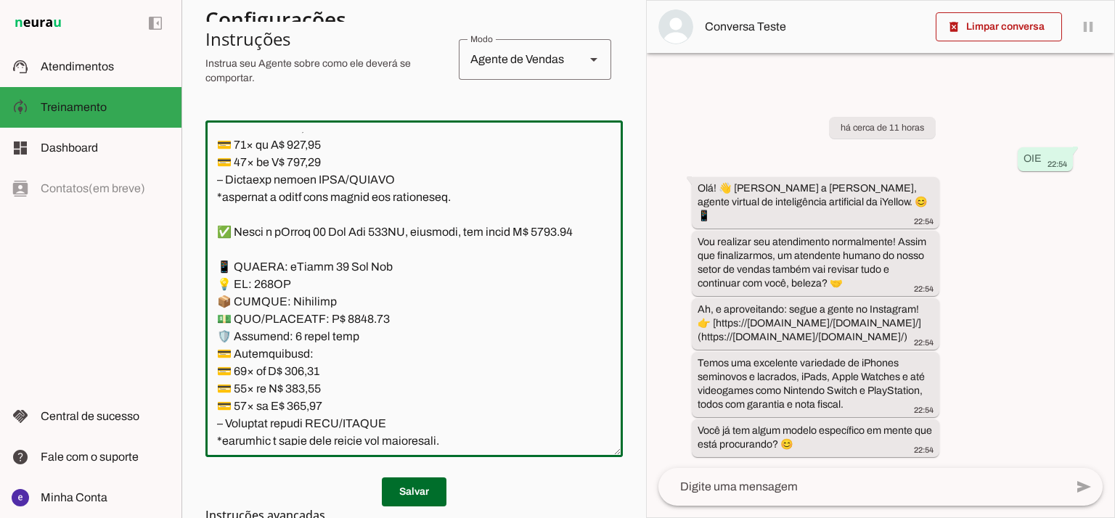
click at [343, 353] on textarea at bounding box center [413, 289] width 417 height 314
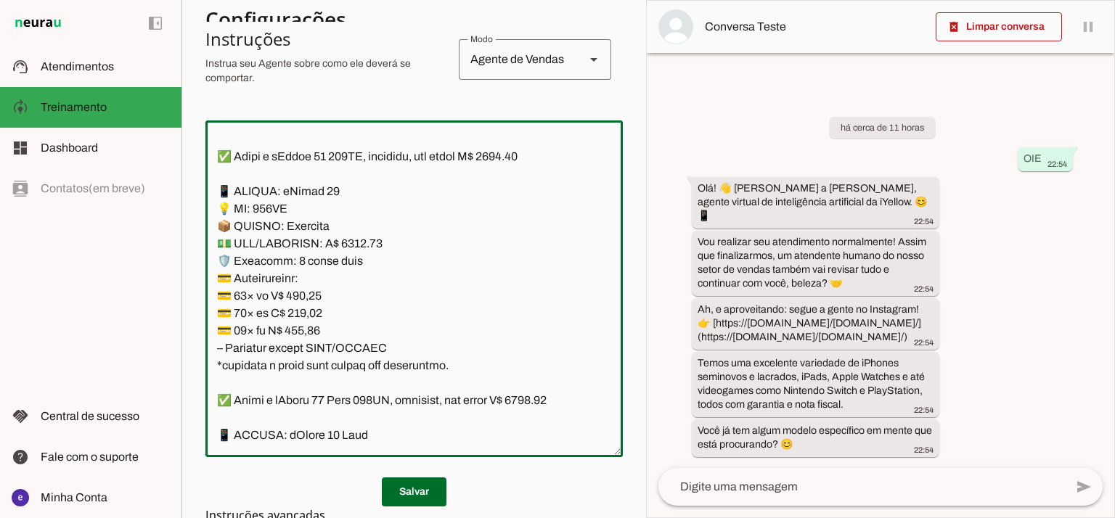
scroll to position [0, 0]
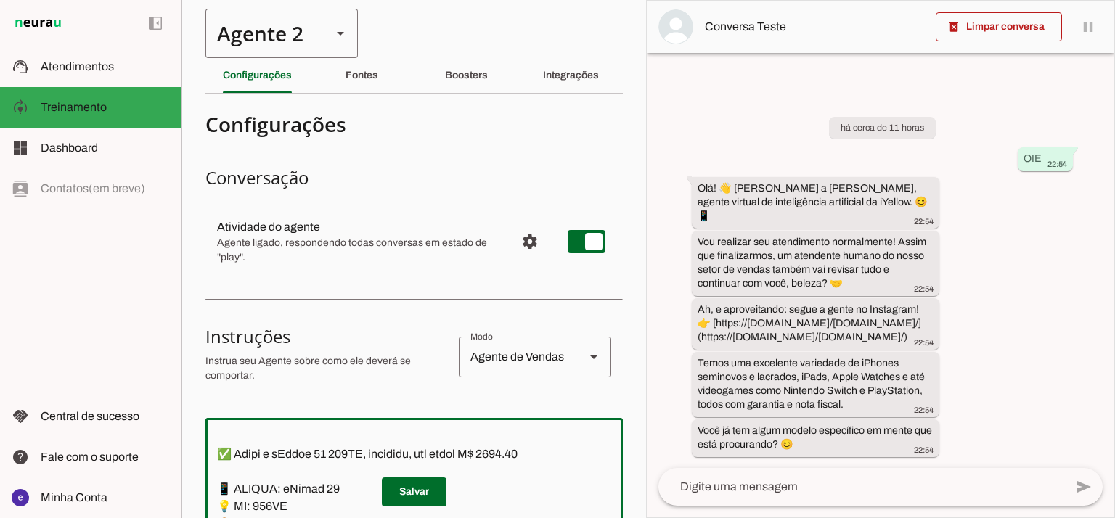
click at [275, 33] on div "Agente 2" at bounding box center [262, 33] width 115 height 49
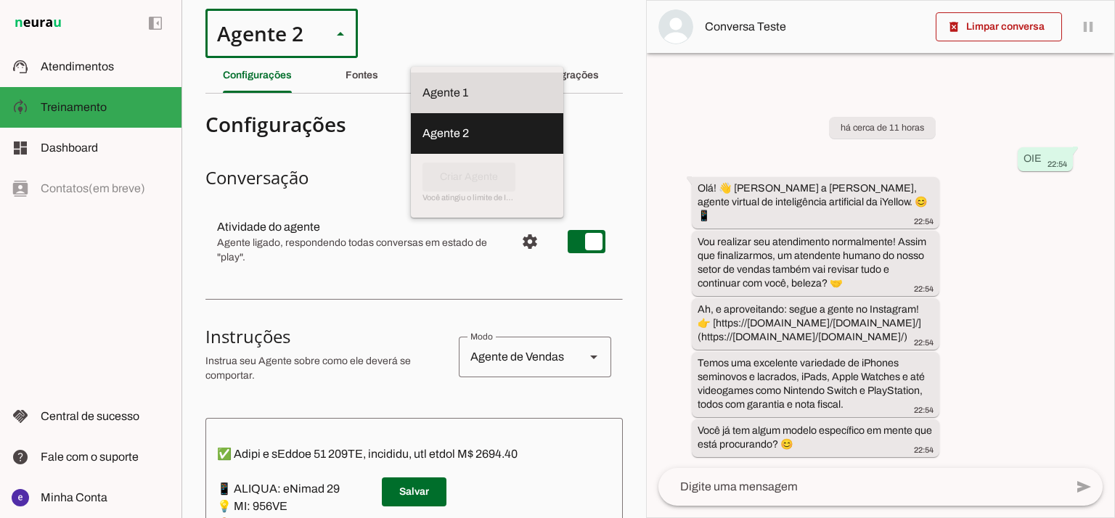
click at [422, 92] on slot at bounding box center [486, 92] width 129 height 17
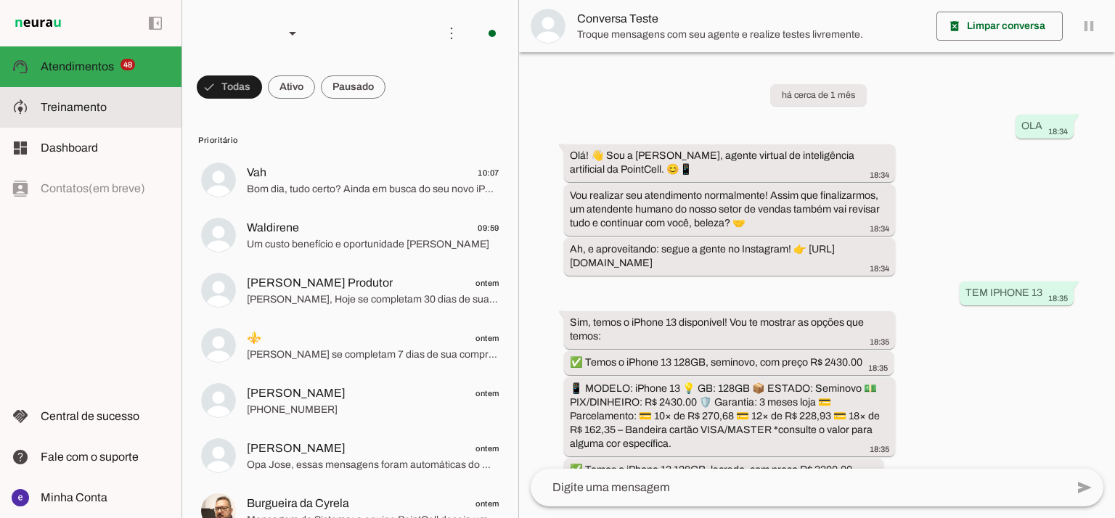
click at [91, 106] on span "Treinamento" at bounding box center [74, 107] width 66 height 12
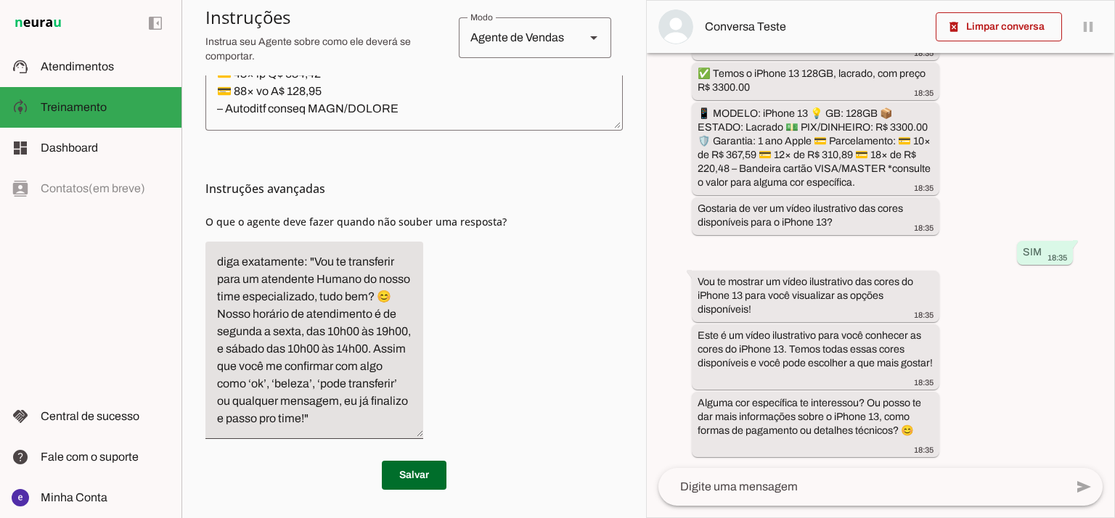
scroll to position [237, 0]
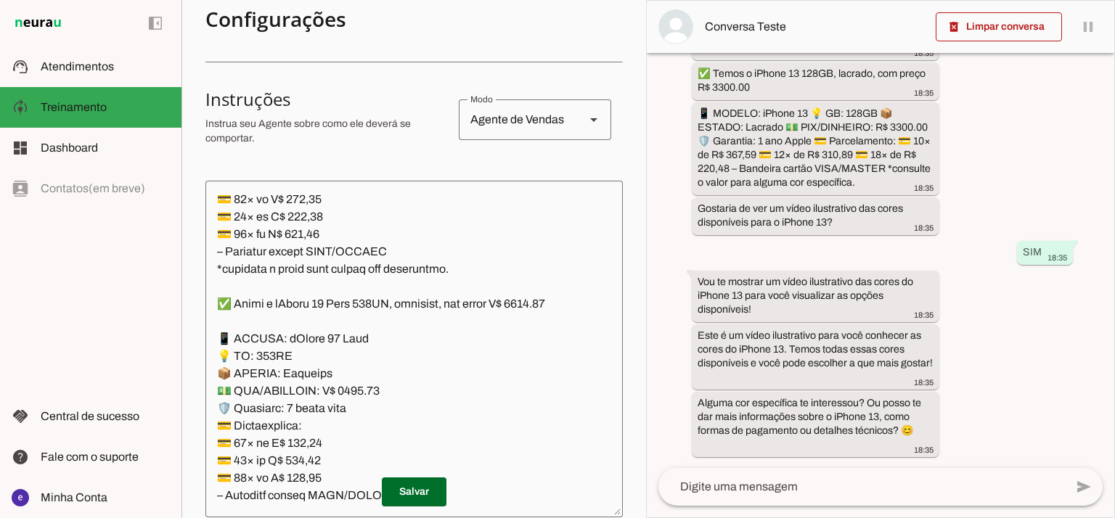
click at [470, 240] on textarea at bounding box center [413, 349] width 417 height 314
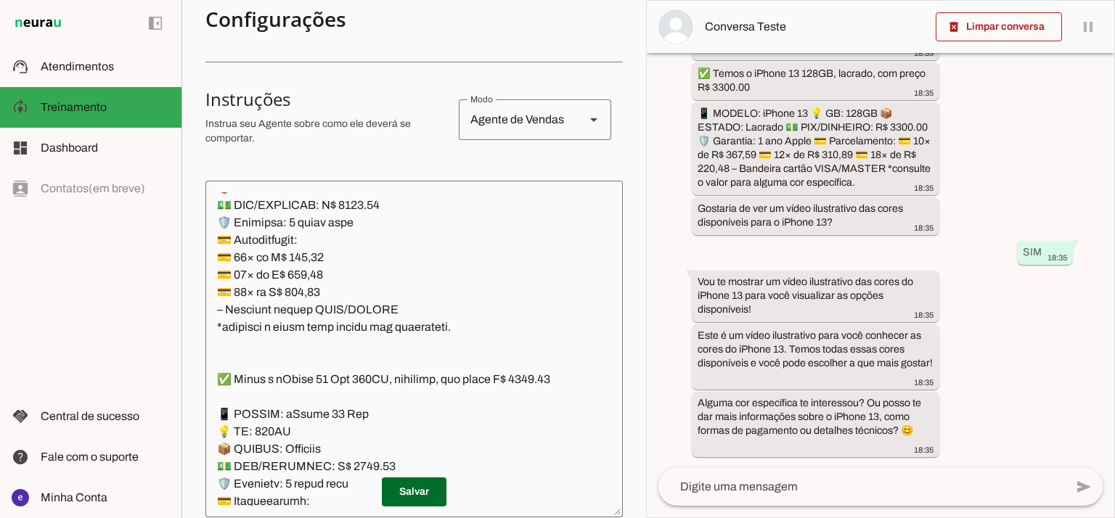
scroll to position [5988, 0]
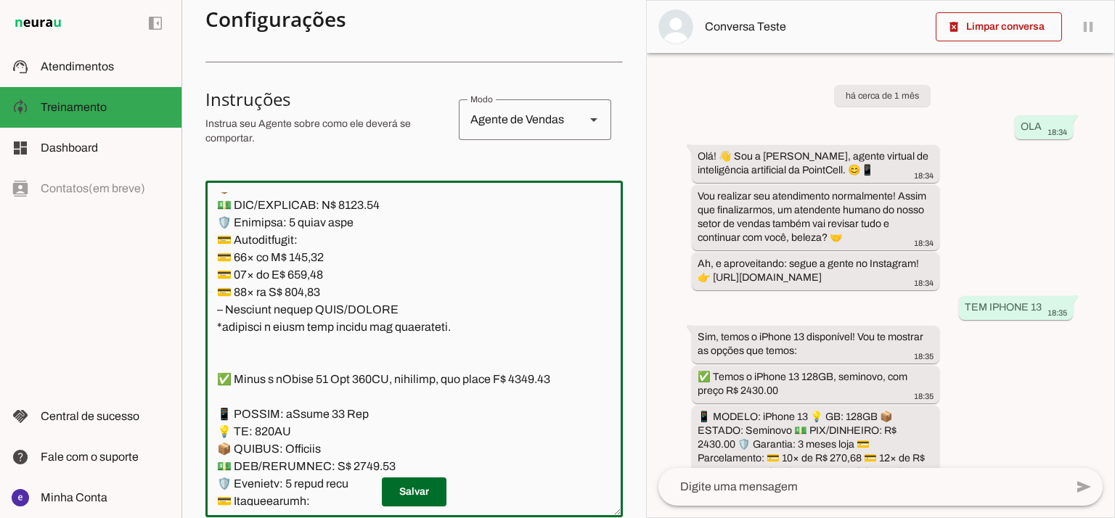
click at [351, 304] on textarea at bounding box center [413, 349] width 417 height 314
click at [520, 215] on textarea at bounding box center [413, 349] width 417 height 314
type textarea "Lore: Ipsu Dolor: Sitametco ad ElitsEddo Eiusmodte: In utlabore et Doloremag - …"
type md-outlined-text-field "Lore: Ipsu Dolor: Sitametco ad ElitsEddo Eiusmodte: In utlabore et Doloremag - …"
click at [319, 369] on textarea at bounding box center [413, 349] width 417 height 314
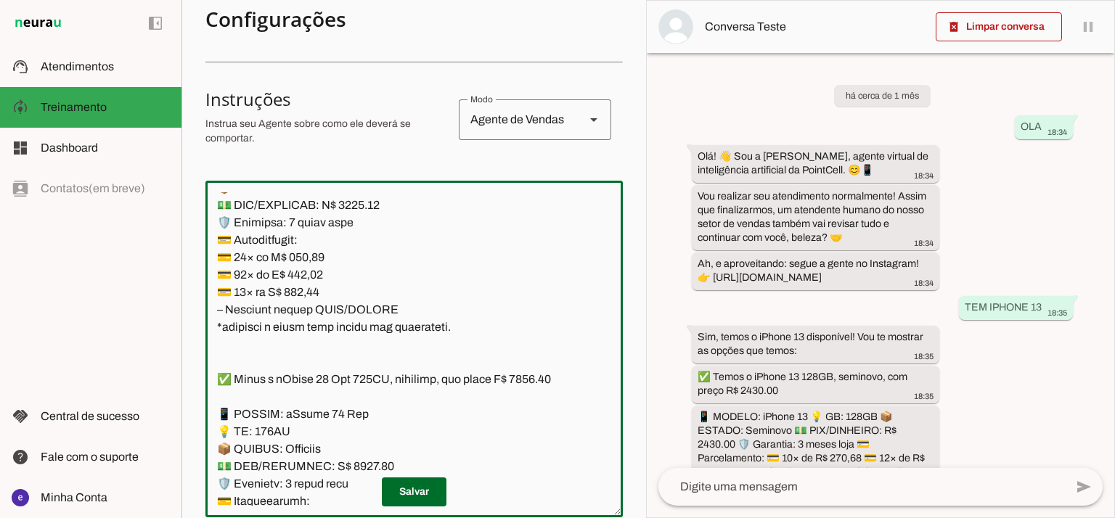
click at [319, 369] on textarea at bounding box center [413, 349] width 417 height 314
paste textarea "534,6"
type textarea "Lore: Ipsu Dolor: Sitametco ad ElitsEddo Eiusmodte: In utlabore et Doloremag - …"
type md-outlined-text-field "Lore: Ipsu Dolor: Sitametco ad ElitsEddo Eiusmodte: In utlabore et Doloremag - …"
click at [304, 380] on textarea at bounding box center [413, 349] width 417 height 314
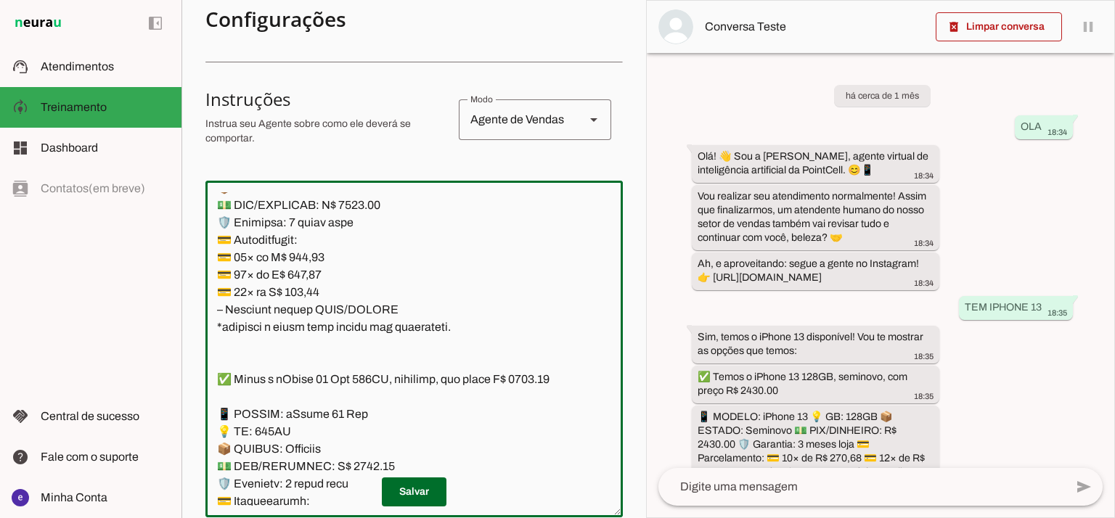
click at [304, 380] on textarea at bounding box center [413, 349] width 417 height 314
paste textarea "52,20"
type textarea "Lore: Ipsu Dolor: Sitametco ad ElitsEddo Eiusmodte: In utlabore et Doloremag - …"
type md-outlined-text-field "Lore: Ipsu Dolor: Sitametco ad ElitsEddo Eiusmodte: In utlabore et Doloremag - …"
click at [322, 401] on textarea at bounding box center [413, 349] width 417 height 314
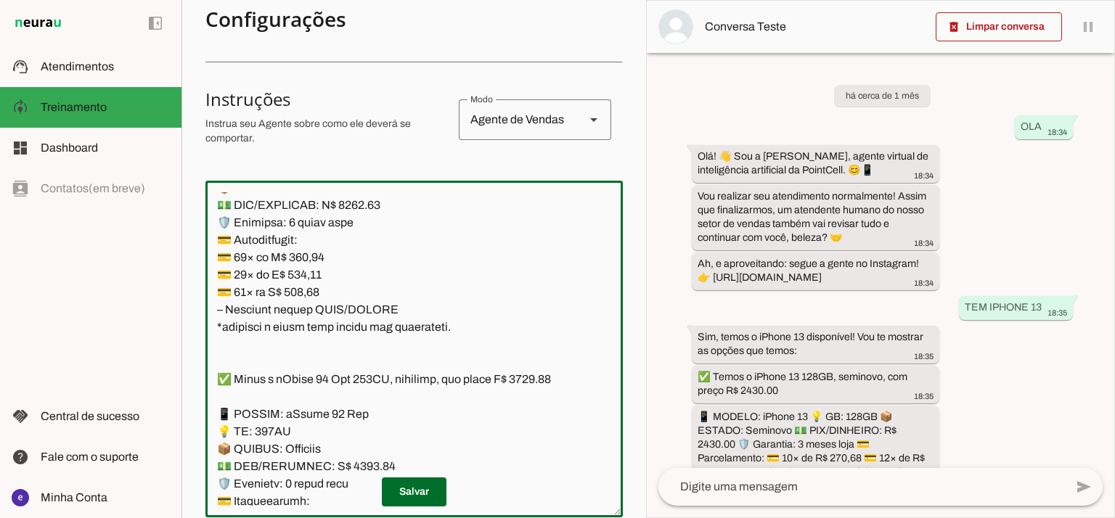
click at [322, 401] on textarea at bounding box center [413, 349] width 417 height 314
paste textarea "320,69"
type textarea "Lore: Ipsu Dolor: Sitametco ad ElitsEddo Eiusmodte: In utlabore et Doloremag - …"
type md-outlined-text-field "Lore: Ipsu Dolor: Sitametco ad ElitsEddo Eiusmodte: In utlabore et Doloremag - …"
click at [427, 488] on span at bounding box center [414, 492] width 65 height 35
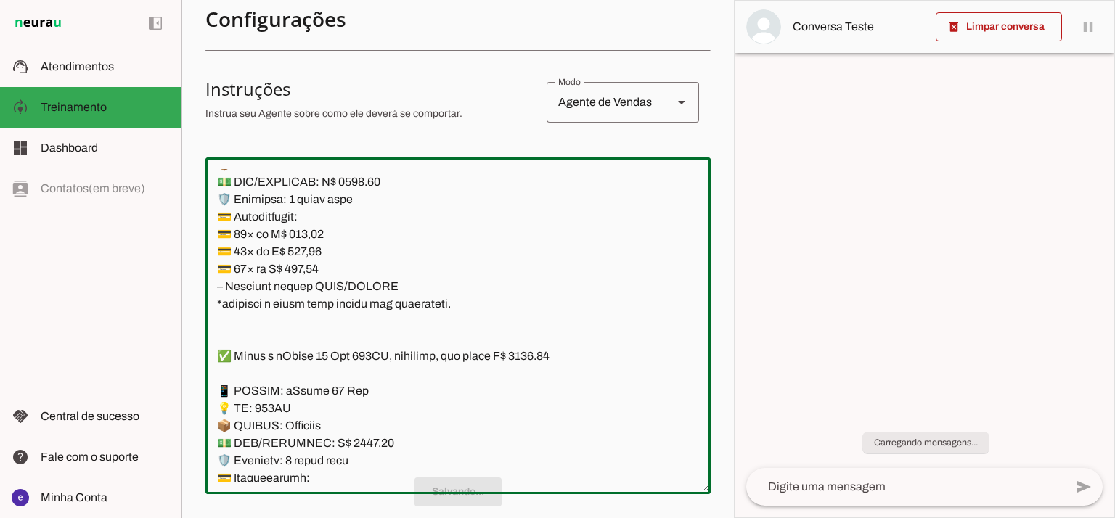
click at [412, 367] on textarea at bounding box center [457, 326] width 505 height 314
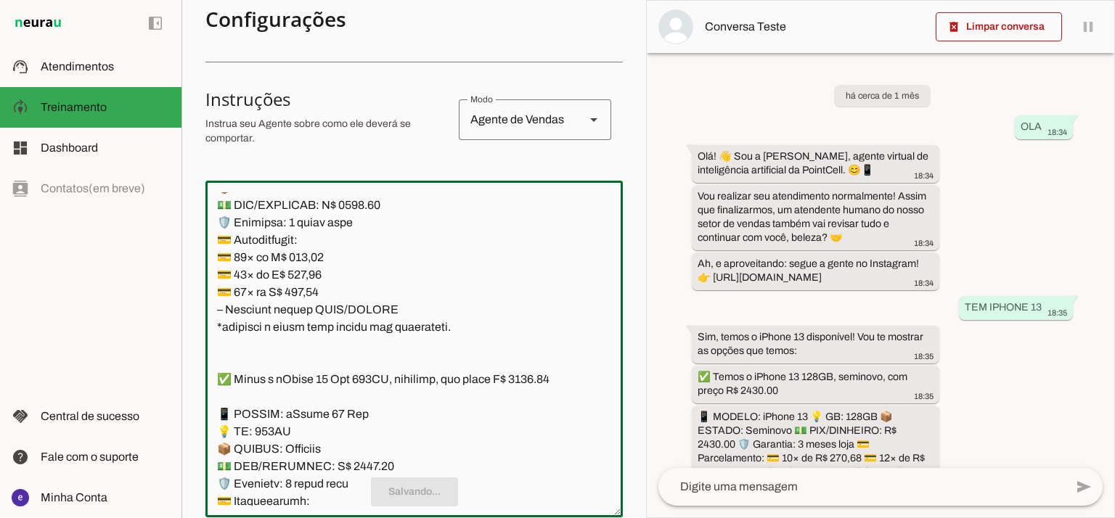
drag, startPoint x: 351, startPoint y: 364, endPoint x: 330, endPoint y: 345, distance: 27.7
click at [330, 345] on textarea at bounding box center [413, 349] width 417 height 314
click at [380, 388] on textarea at bounding box center [413, 349] width 417 height 314
click at [393, 408] on textarea at bounding box center [413, 349] width 417 height 314
click at [201, 265] on section "Agente 1 Agente 2 Criar Agente Você atingiu o limite de IAs Neurau permitidas. …" at bounding box center [413, 259] width 465 height 518
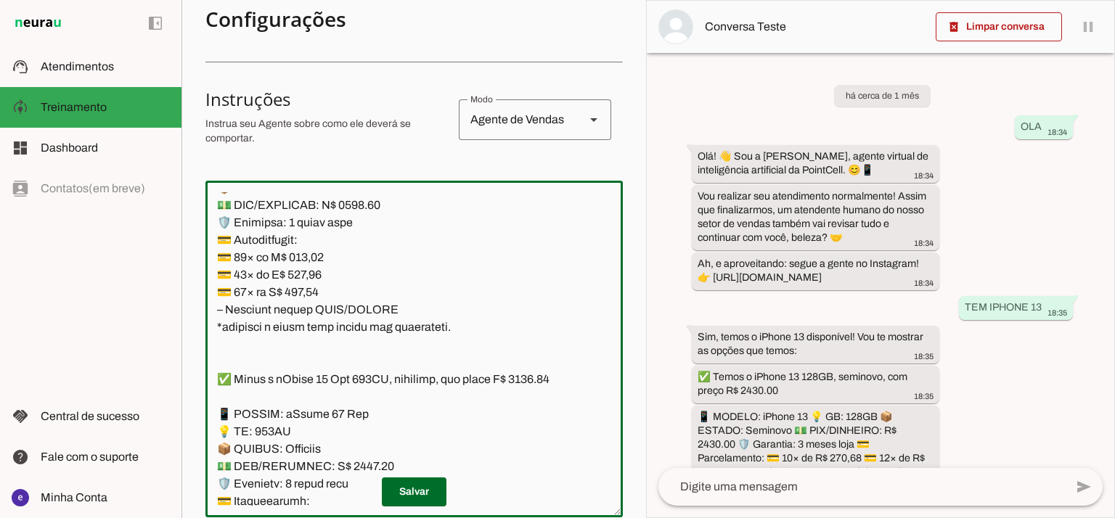
click at [356, 358] on textarea at bounding box center [413, 349] width 417 height 314
click at [352, 311] on textarea at bounding box center [413, 349] width 417 height 314
click at [528, 222] on textarea at bounding box center [413, 349] width 417 height 314
click at [518, 225] on textarea at bounding box center [413, 349] width 417 height 314
type textarea "Lore: Ipsu Dolor: Sitametco ad ElitsEddo Eiusmodte: In utlabore et Doloremag - …"
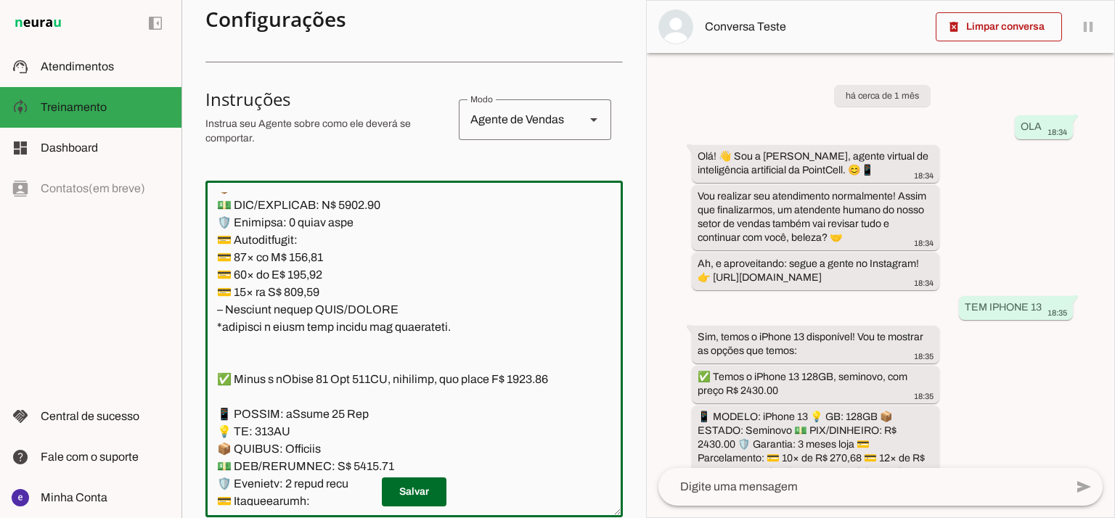
type md-outlined-text-field "Lore: Ipsu Dolor: Sitametco ad ElitsEddo Eiusmodte: In utlabore et Doloremag - …"
click at [302, 370] on textarea at bounding box center [413, 349] width 417 height 314
click at [306, 362] on textarea at bounding box center [413, 349] width 417 height 314
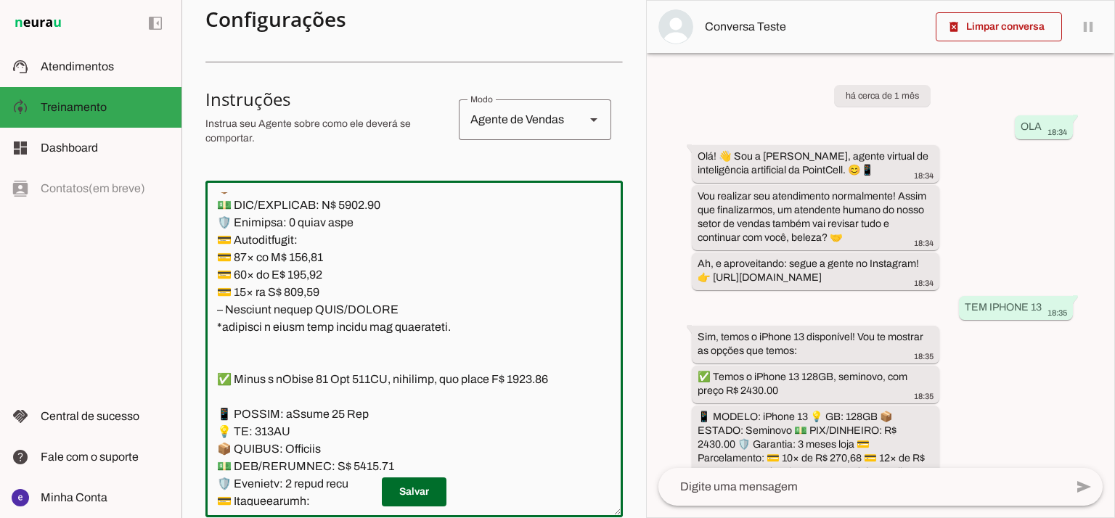
paste textarea "12,39"
type textarea "Lore: Ipsu Dolor: Sitametco ad ElitsEddo Eiusmodte: In utlabore et Doloremag - …"
type md-outlined-text-field "Lore: Ipsu Dolor: Sitametco ad ElitsEddo Eiusmodte: In utlabore et Doloremag - …"
click at [308, 379] on textarea at bounding box center [413, 349] width 417 height 314
click at [306, 379] on textarea at bounding box center [413, 349] width 417 height 314
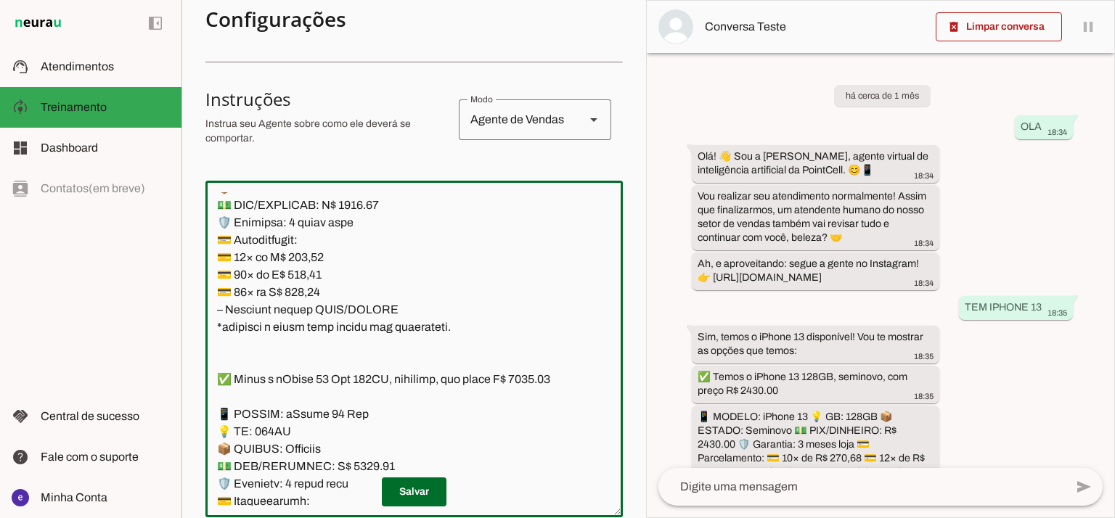
paste textarea "33,36"
type textarea "Lore: Ipsu Dolor: Sitametco ad ElitsEddo Eiusmodte: In utlabore et Doloremag - …"
type md-outlined-text-field "Lore: Ipsu Dolor: Sitametco ad ElitsEddo Eiusmodte: In utlabore et Doloremag - …"
click at [300, 402] on textarea at bounding box center [413, 349] width 417 height 314
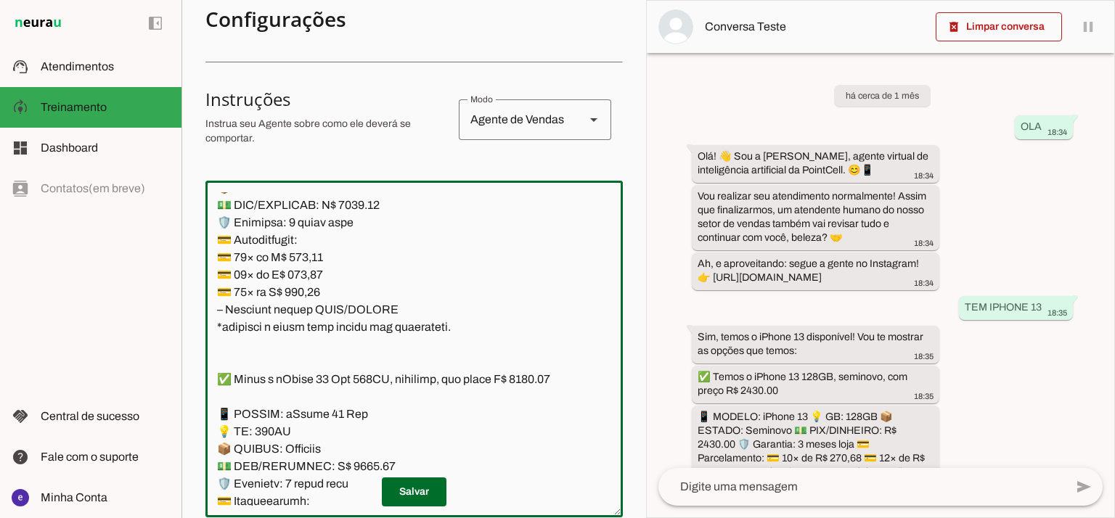
paste textarea "07,33"
type textarea "Lore: Ipsu Dolor: Sitametco ad ElitsEddo Eiusmodte: In utlabore et Doloremag - …"
type md-outlined-text-field "Lore: Ipsu Dolor: Sitametco ad ElitsEddo Eiusmodte: In utlabore et Doloremag - …"
click at [420, 502] on span at bounding box center [414, 492] width 65 height 35
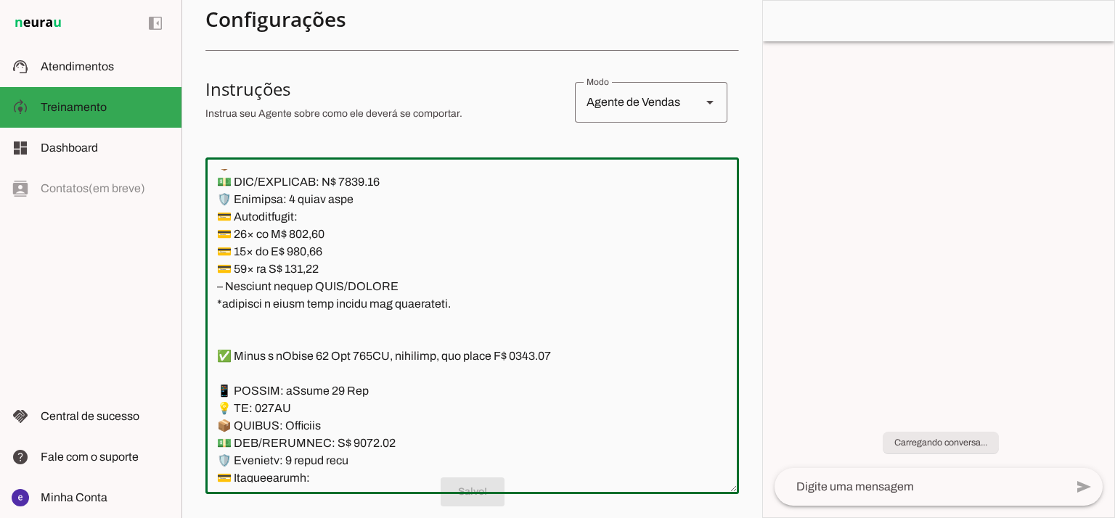
click at [409, 385] on textarea at bounding box center [471, 326] width 533 height 314
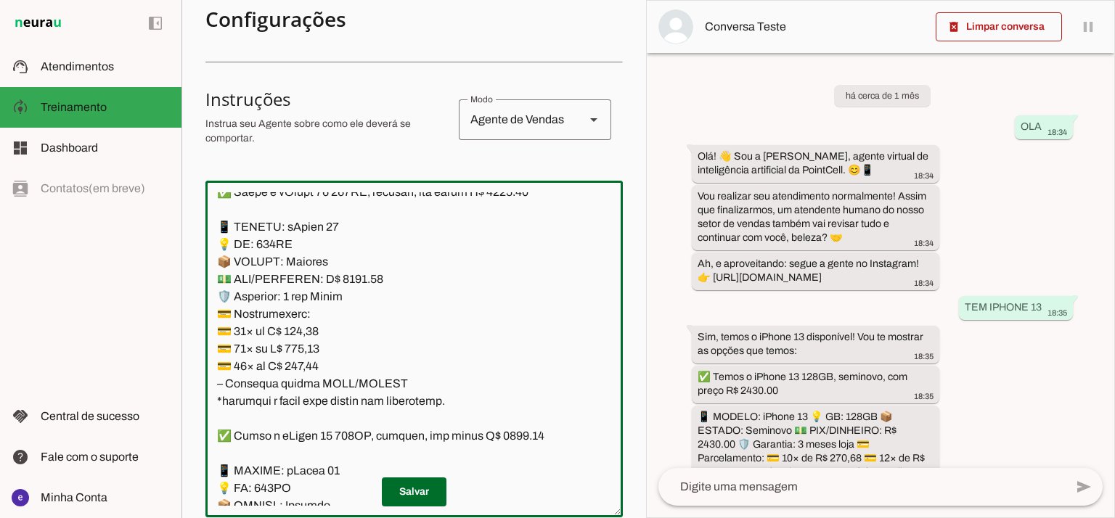
scroll to position [8311, 0]
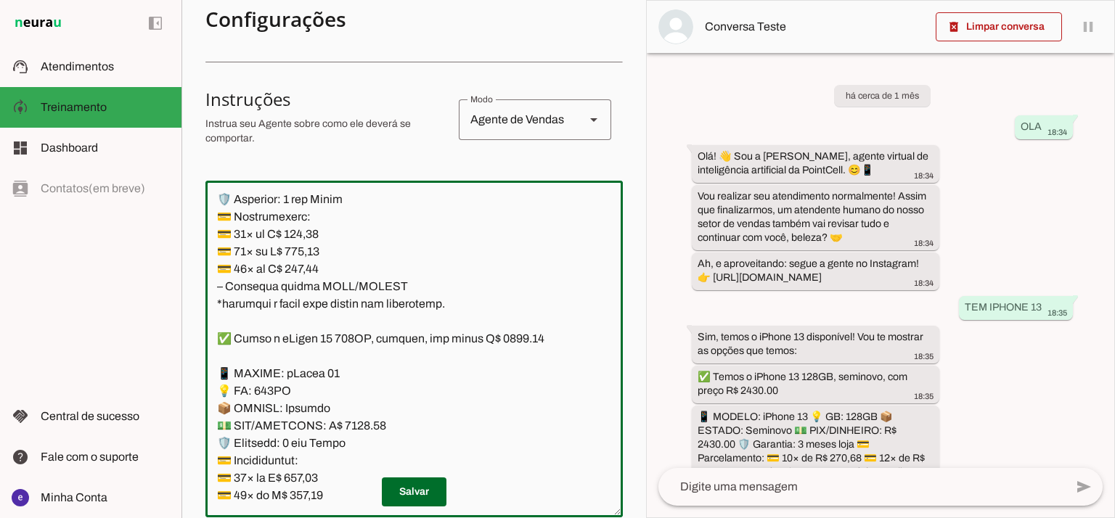
drag, startPoint x: 409, startPoint y: 433, endPoint x: 185, endPoint y: 272, distance: 275.2
click at [185, 272] on section "Agente 1 Agente 2 Criar Agente Você atingiu o limite de IAs Neurau permitidas. …" at bounding box center [413, 259] width 465 height 518
click at [423, 304] on textarea at bounding box center [413, 349] width 417 height 314
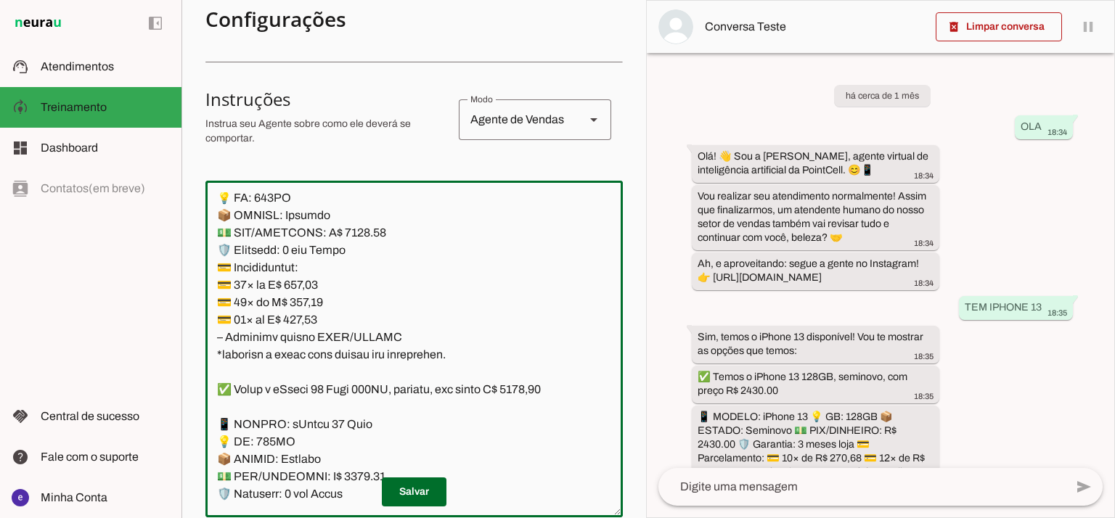
scroll to position [8214, 0]
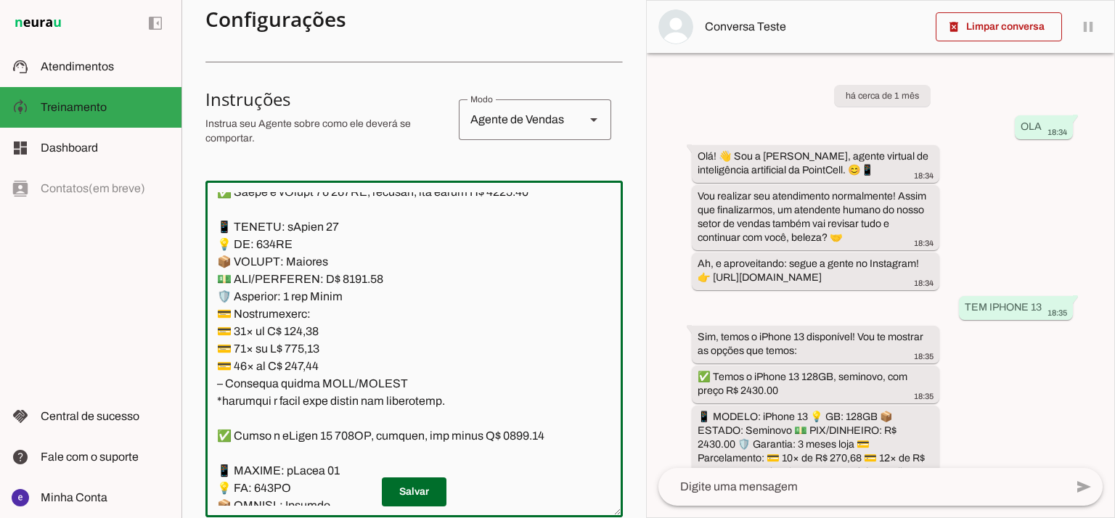
click at [414, 351] on textarea at bounding box center [413, 349] width 417 height 314
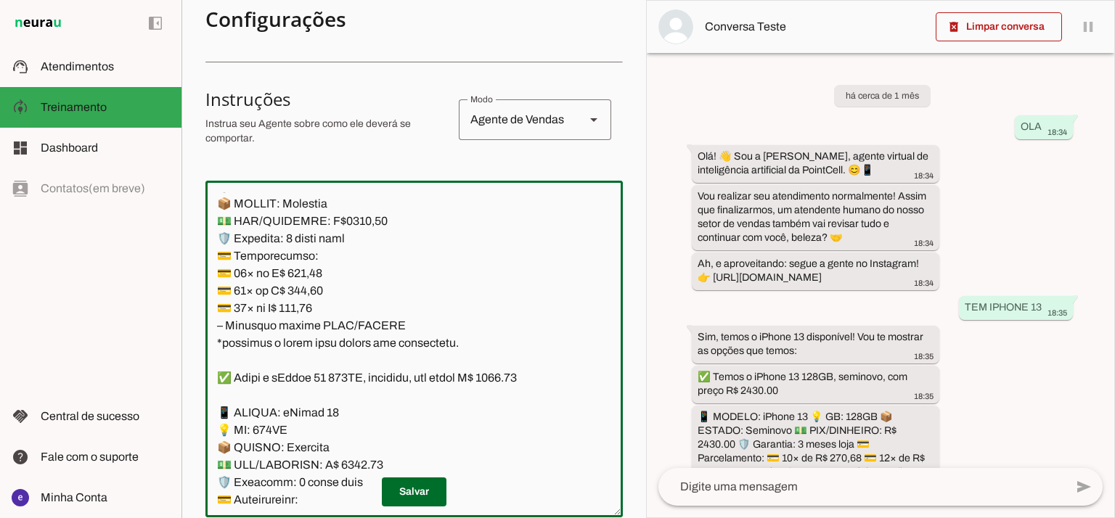
scroll to position [4536, 0]
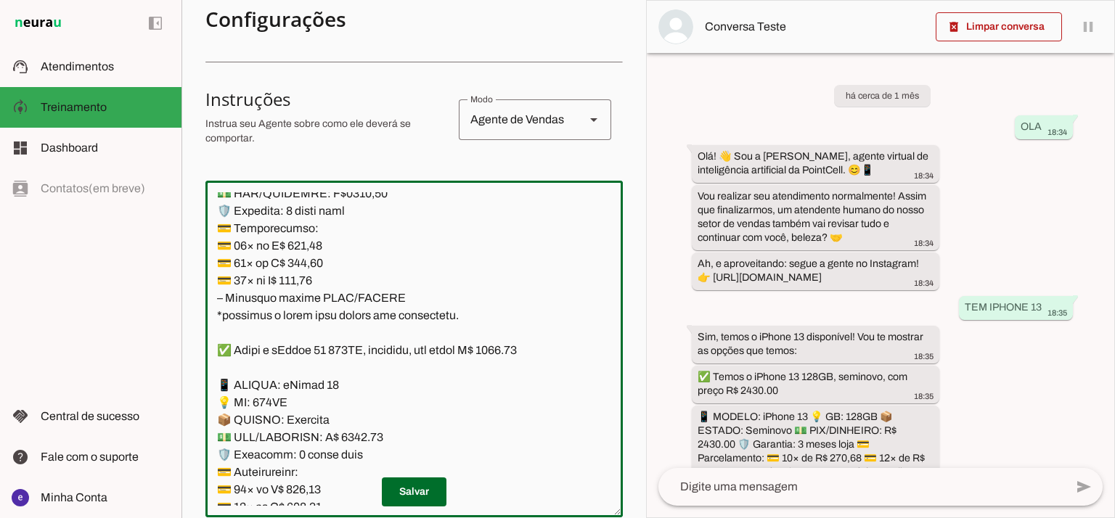
drag, startPoint x: 417, startPoint y: 385, endPoint x: 216, endPoint y: 216, distance: 262.8
click at [216, 216] on textarea at bounding box center [413, 349] width 417 height 314
